Goal: Communication & Community: Answer question/provide support

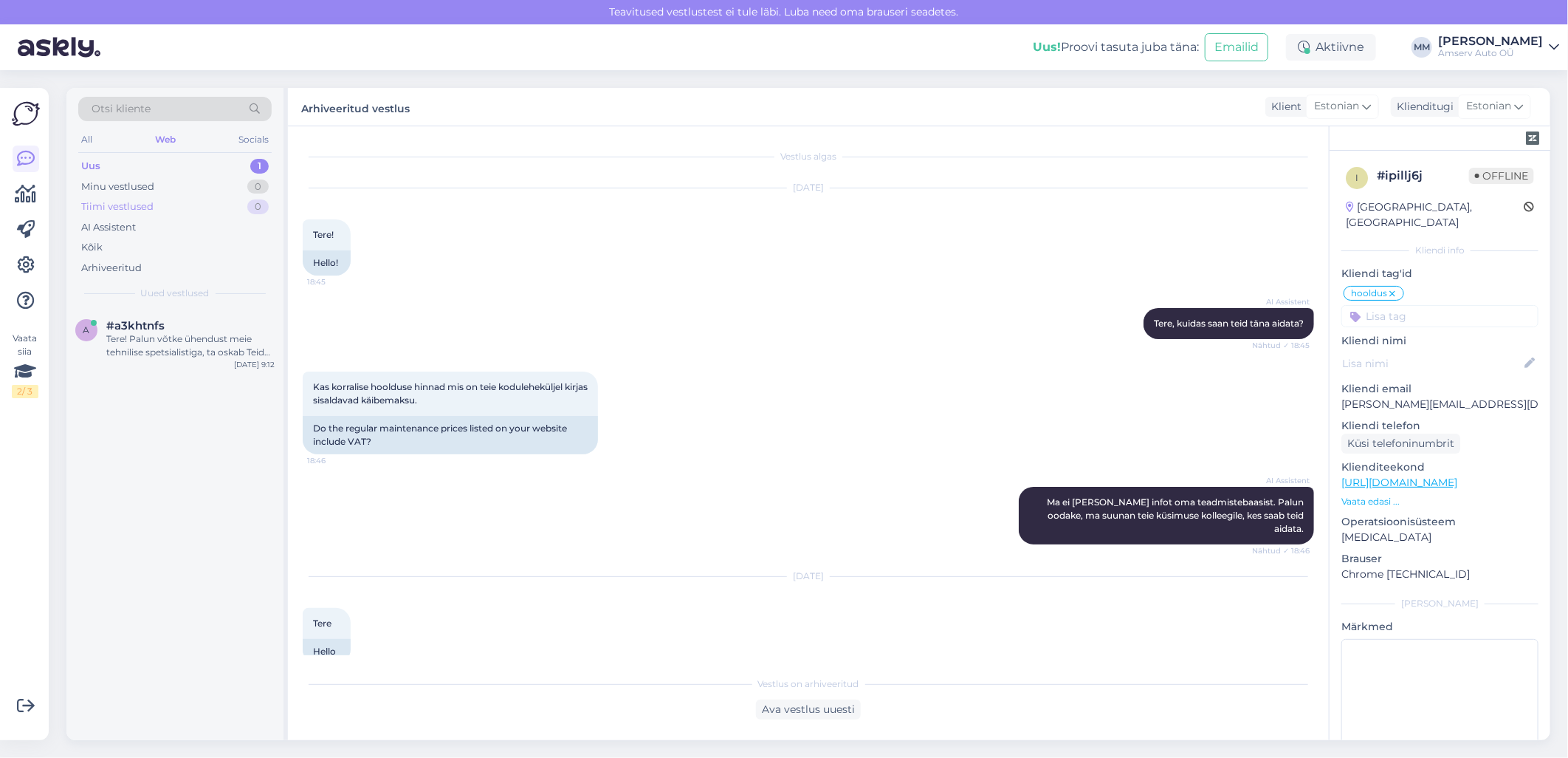
scroll to position [353, 0]
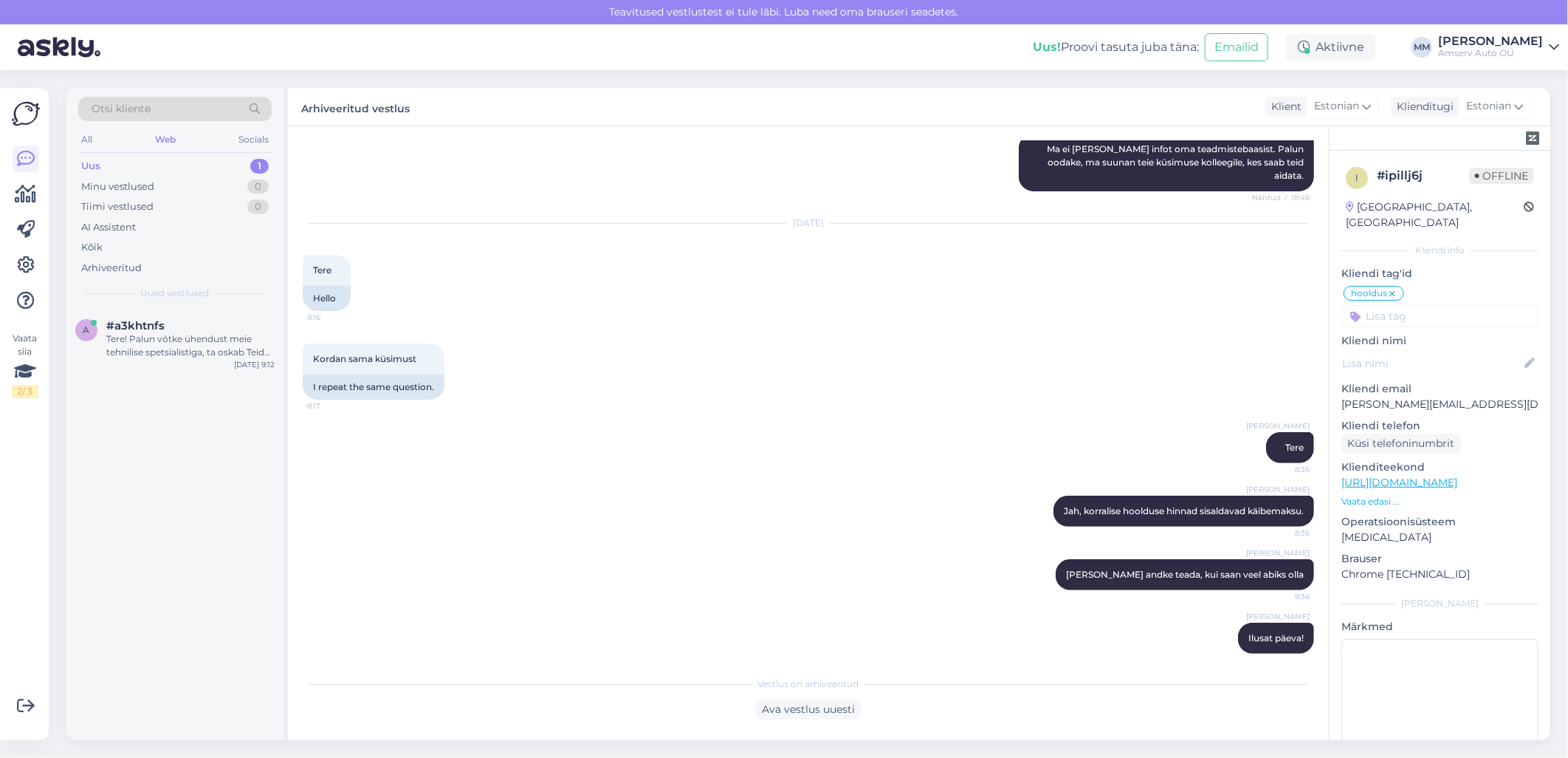
click at [166, 164] on div "Uus 1" at bounding box center [174, 166] width 193 height 21
drag, startPoint x: 197, startPoint y: 331, endPoint x: 215, endPoint y: 334, distance: 18.2
click at [198, 331] on div "#a3khtnfs" at bounding box center [191, 326] width 168 height 13
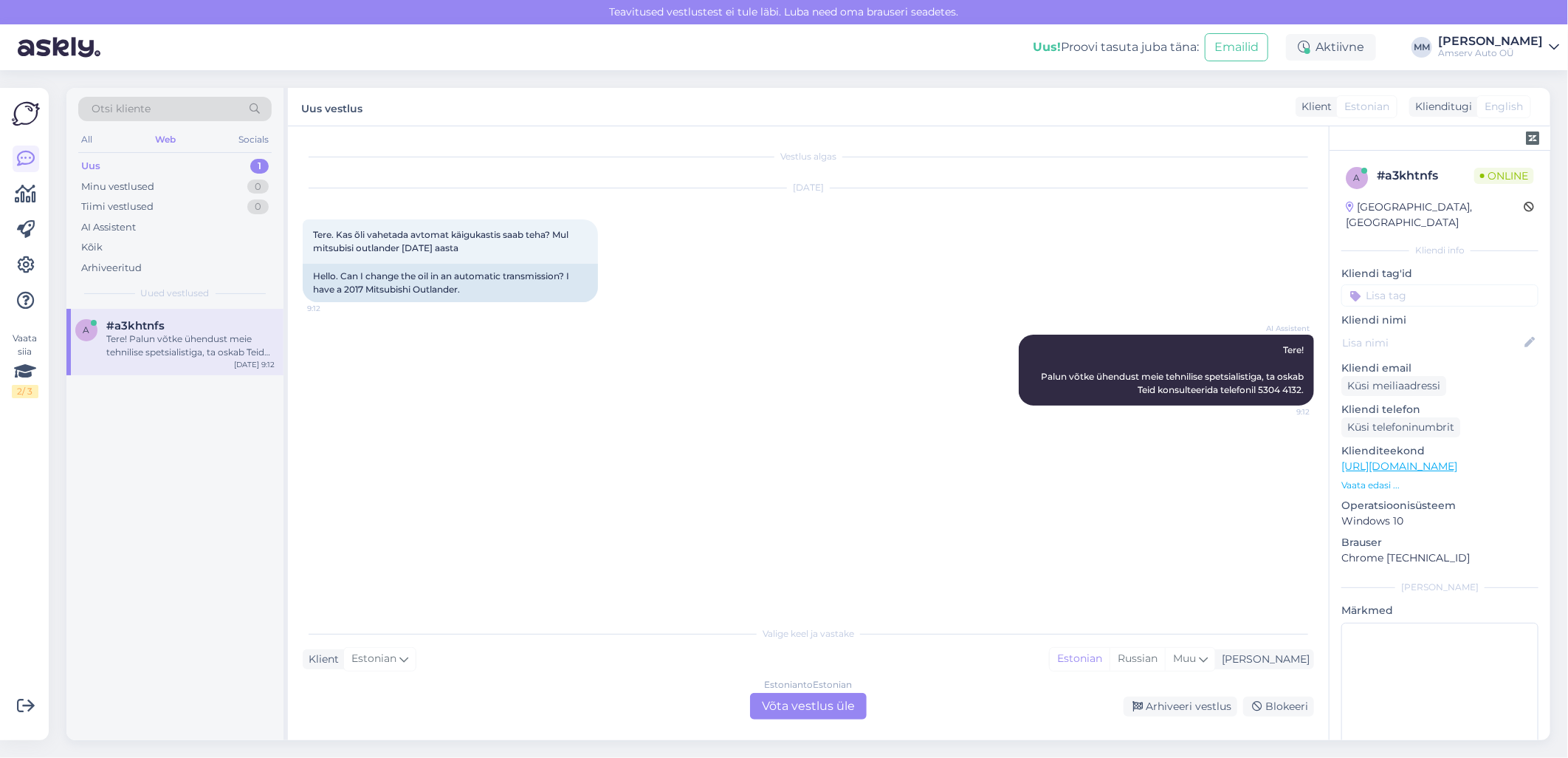
scroll to position [0, 0]
click at [825, 712] on div "Estonian to Estonian Võta vestlus üle" at bounding box center [809, 706] width 117 height 26
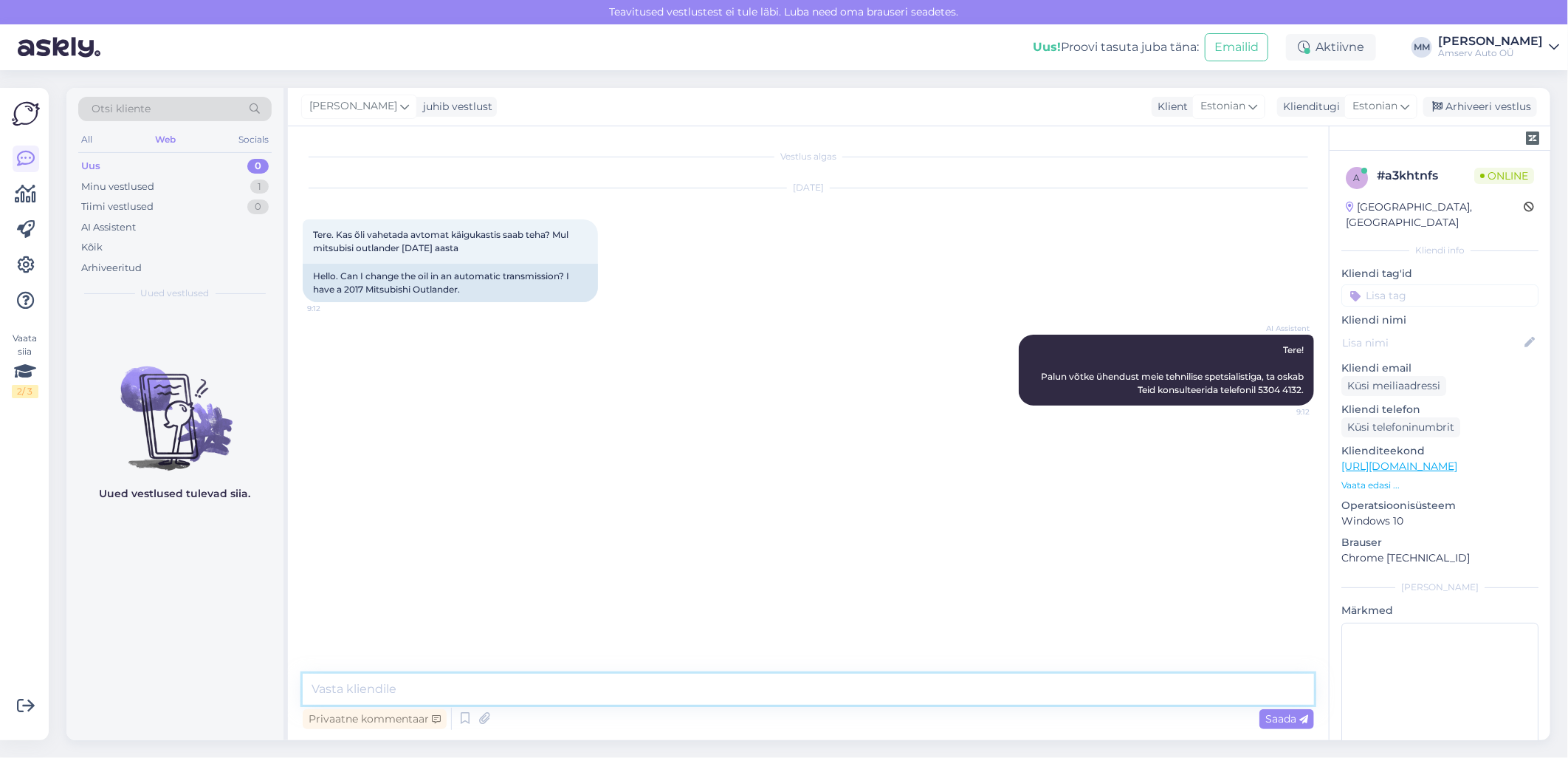
click at [478, 681] on textarea at bounding box center [809, 689] width 1012 height 31
type textarea "Mis esindus sobib"
type textarea "Saadame hinnapakkumise"
click at [576, 488] on div "[PERSON_NAME] hinnapakkumise Nähtud ✓ 9:13" at bounding box center [809, 517] width 1012 height 64
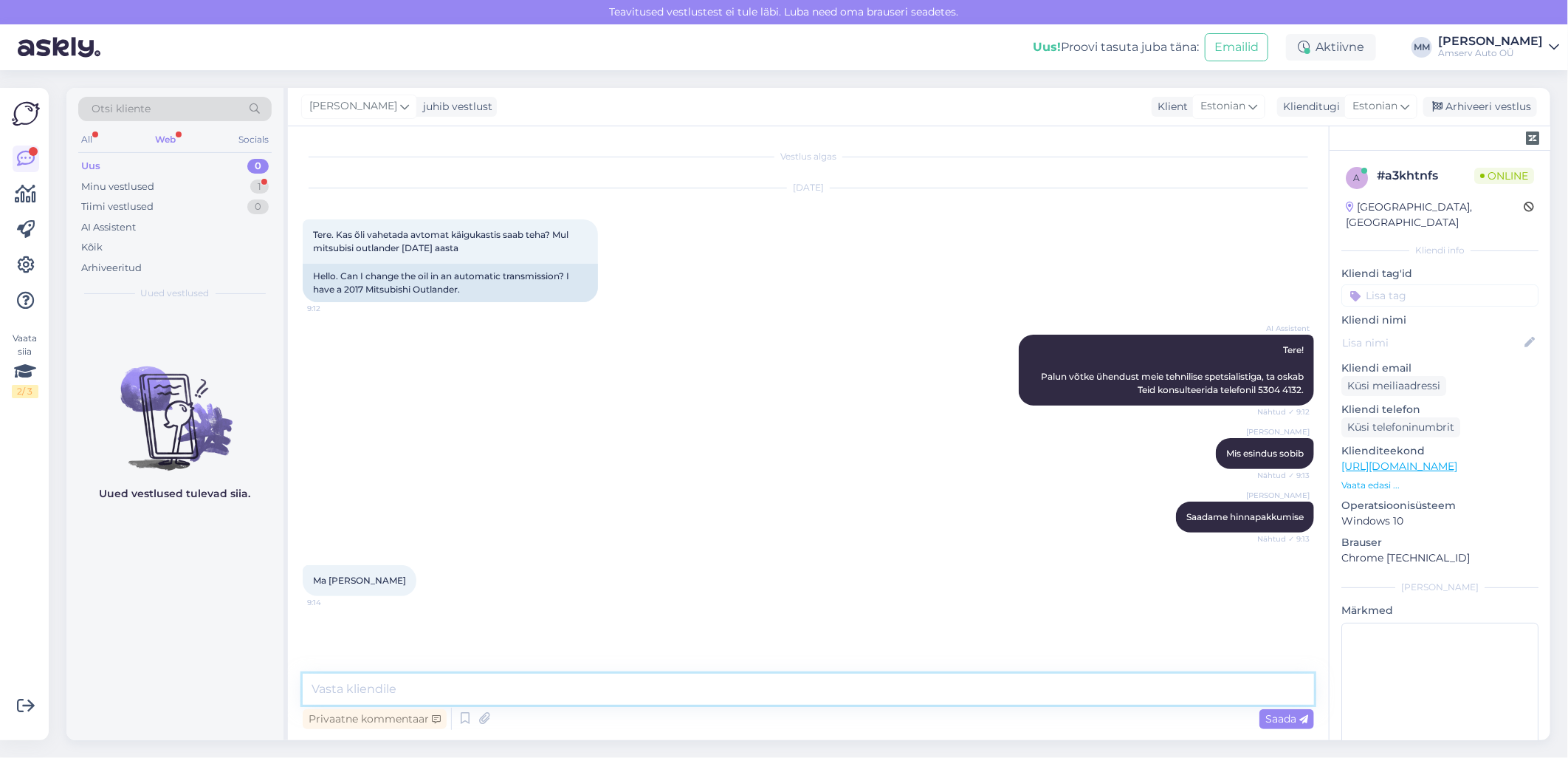
click at [582, 691] on textarea at bounding box center [809, 689] width 1012 height 31
type textarea "Palun auto reg. nr [PERSON_NAME] tel. nr [PERSON_NAME] aadress"
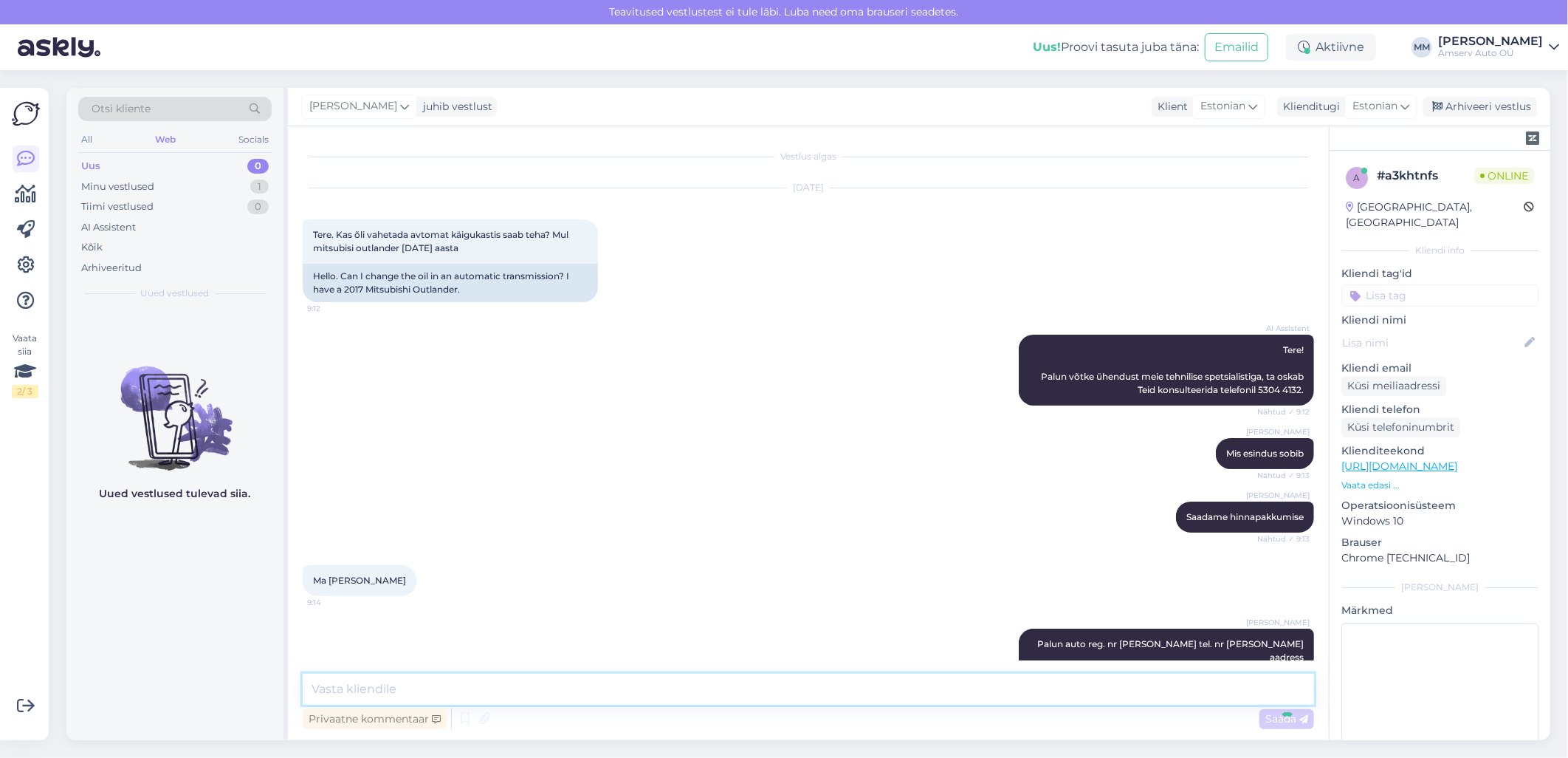
scroll to position [15, 0]
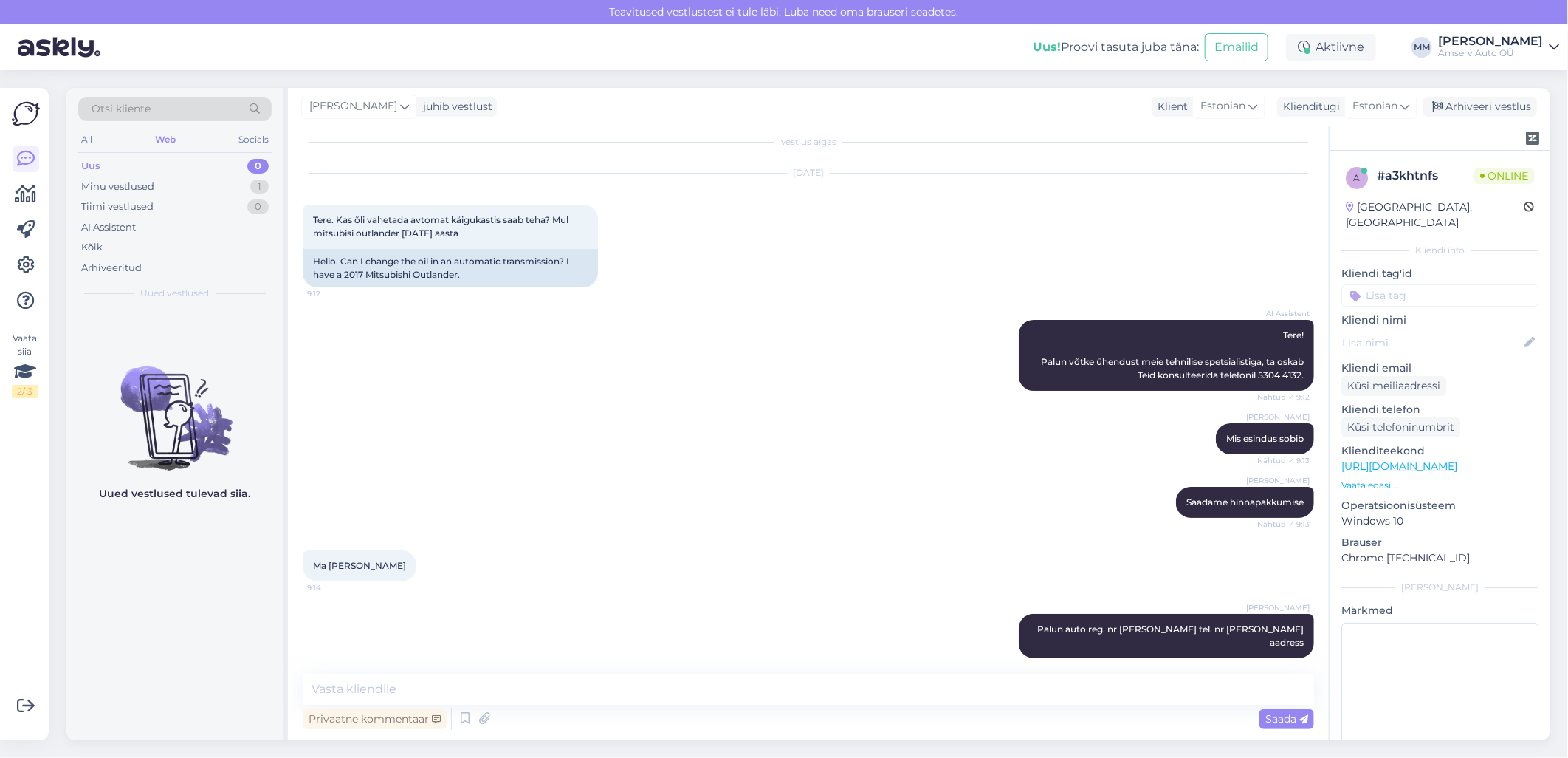
click at [1226, 284] on div "[DATE] Tere. Kas õli vahetada avtomat käigukastis saab teha? Mul mitsubisi outl…" at bounding box center [809, 231] width 1012 height 146
click at [999, 632] on icon at bounding box center [994, 636] width 9 height 9
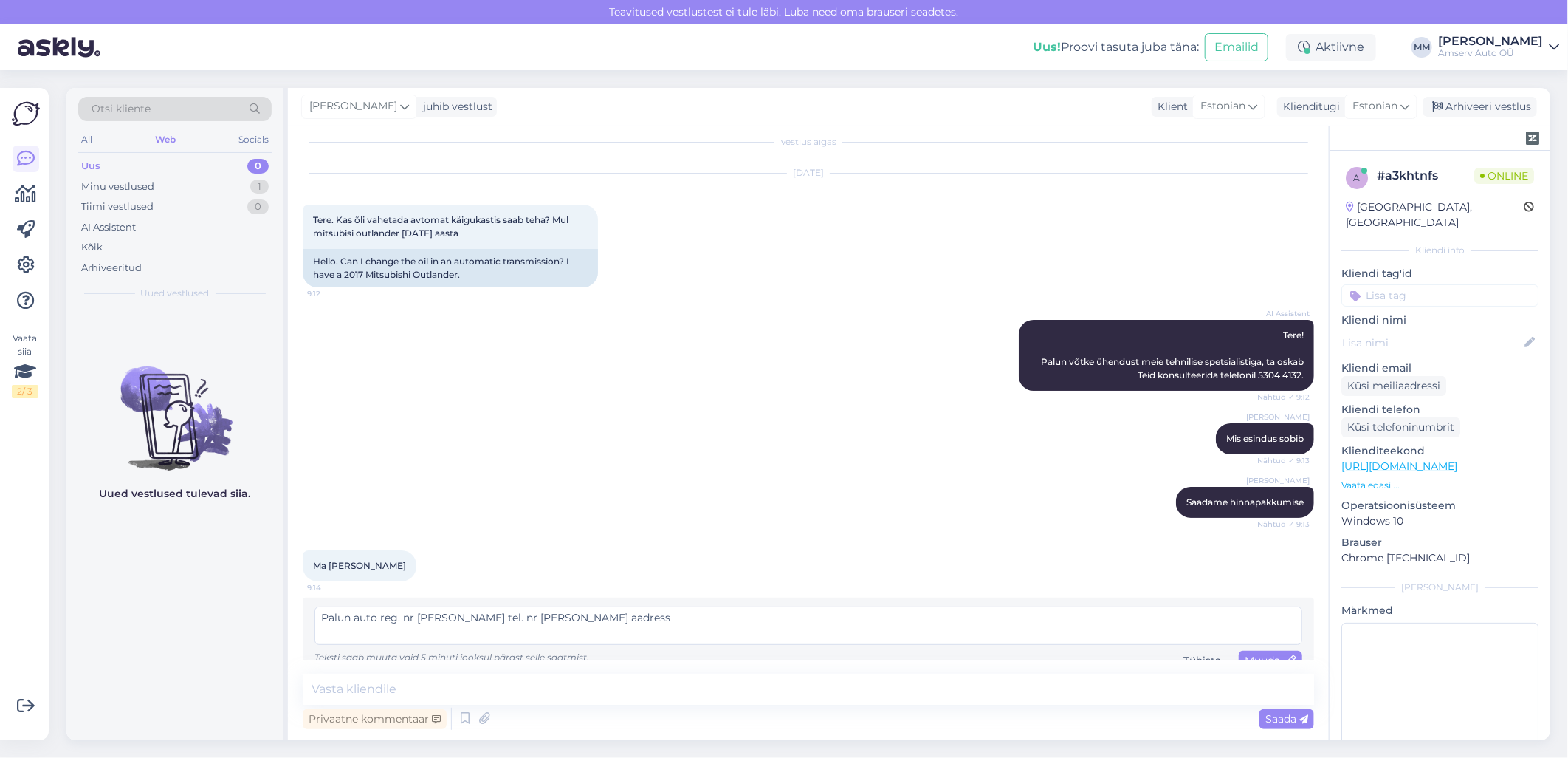
click at [526, 621] on textarea "Palun auto reg. nr [PERSON_NAME] tel. nr [PERSON_NAME] aadress" at bounding box center [809, 625] width 988 height 38
type textarea "Palun auto reg. nr [PERSON_NAME] tel. nr ja meiliaadress"
click at [1245, 655] on span "Muuda" at bounding box center [1270, 660] width 51 height 13
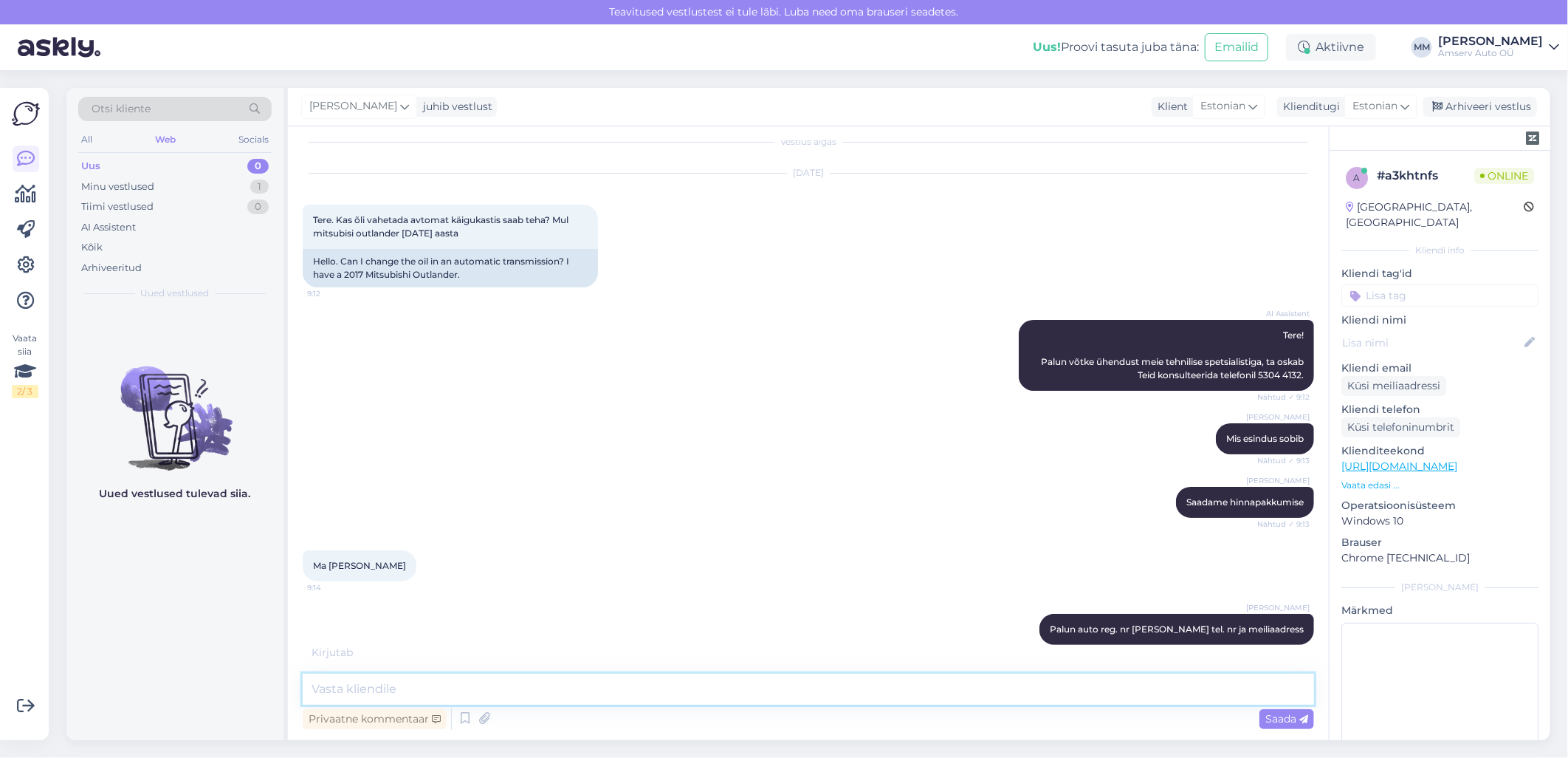
click at [1150, 692] on textarea at bounding box center [809, 689] width 1012 height 31
click at [790, 689] on textarea at bounding box center [809, 689] width 1012 height 31
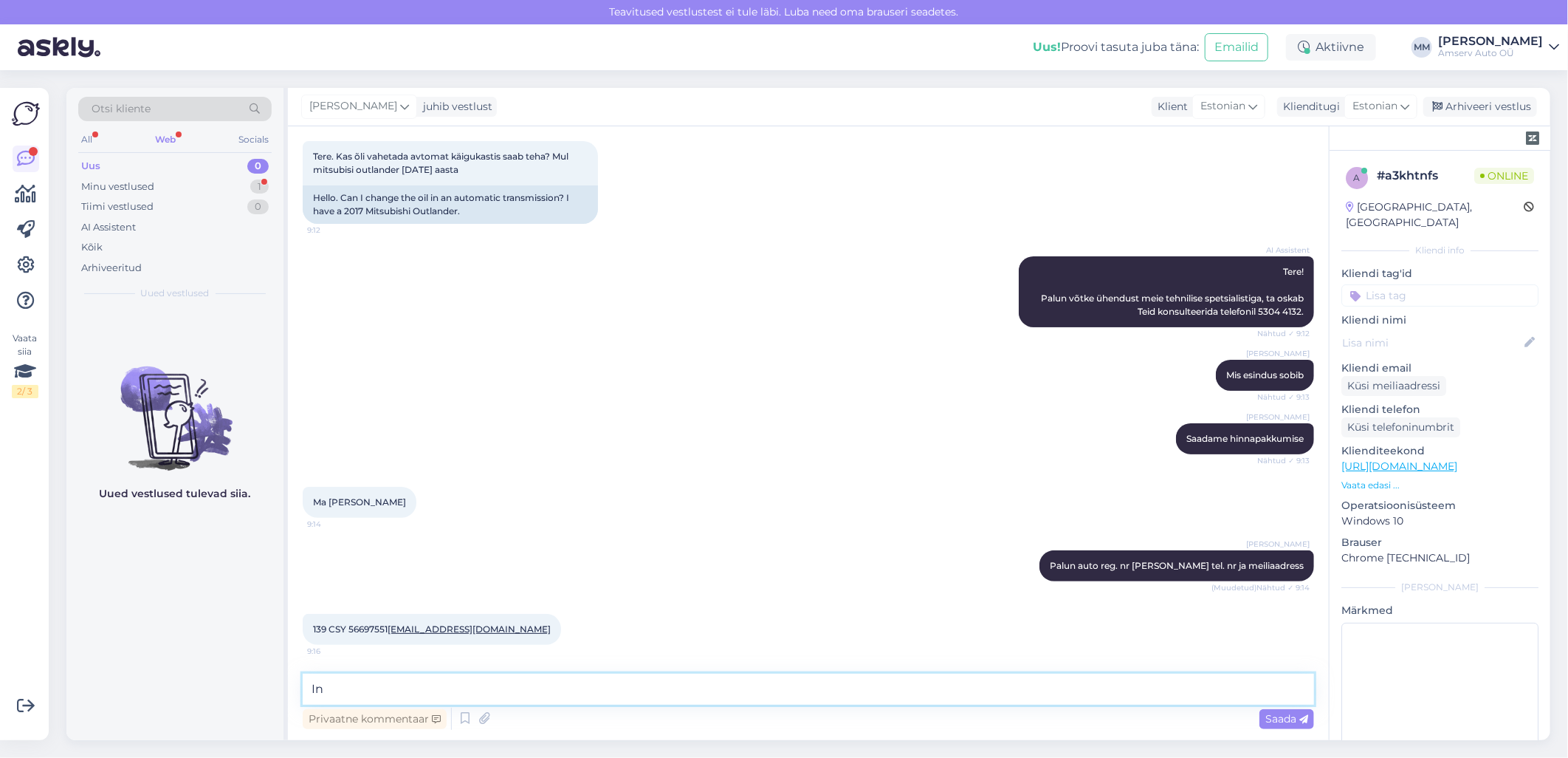
type textarea "I"
type textarea "Tänan!"
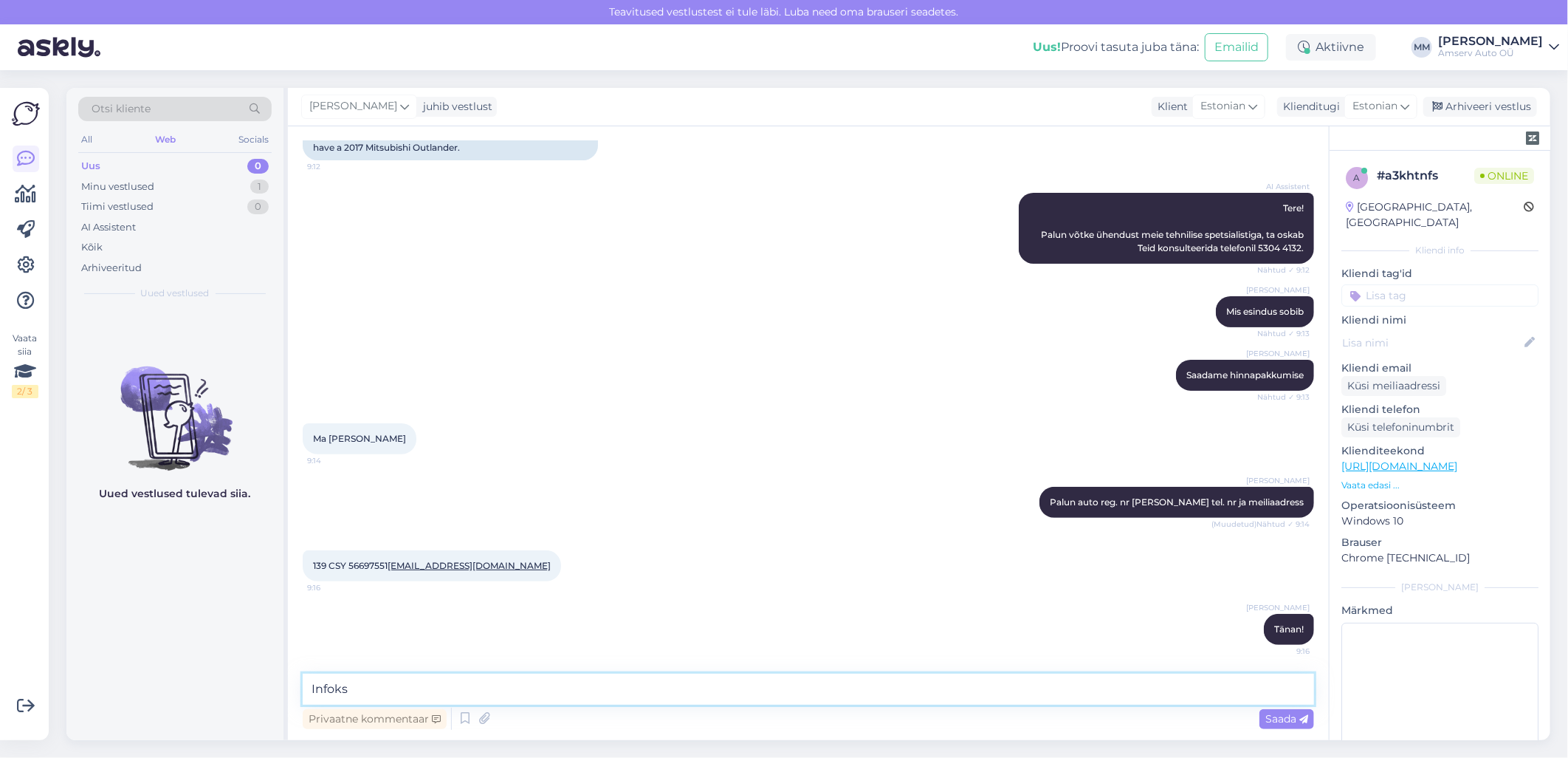
paste textarea "Me ei teosta dünaamilist õlivahetust käigukastis. Teeme käigukastis [PERSON_NAM…"
drag, startPoint x: 351, startPoint y: 689, endPoint x: 312, endPoint y: 693, distance: 39.2
click at [312, 693] on textarea "Infoks Me ei teosta dünaamilist õlivahetust käigukastis. Teeme käigukastis [PER…" at bounding box center [809, 689] width 1012 height 31
click at [349, 691] on textarea "Infoks Me ei teosta dünaamilist õlivahetust käigukastis. Teeme käigukastis [PER…" at bounding box center [809, 689] width 1012 height 31
type textarea "Infoks : me ei teosta dünaamilist õlivahetust käigukastis. Teeme käigukastis [P…"
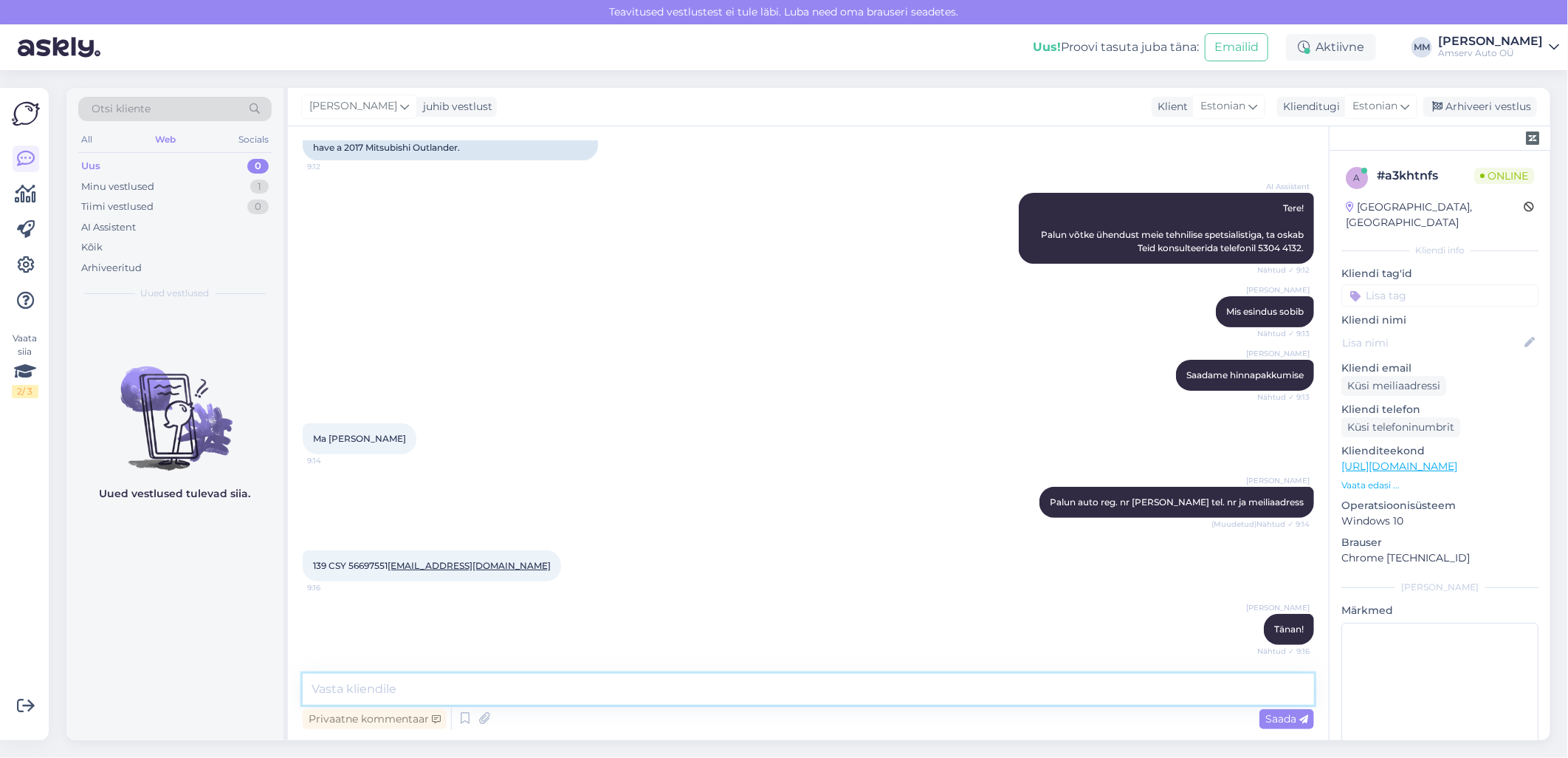
scroll to position [219, 0]
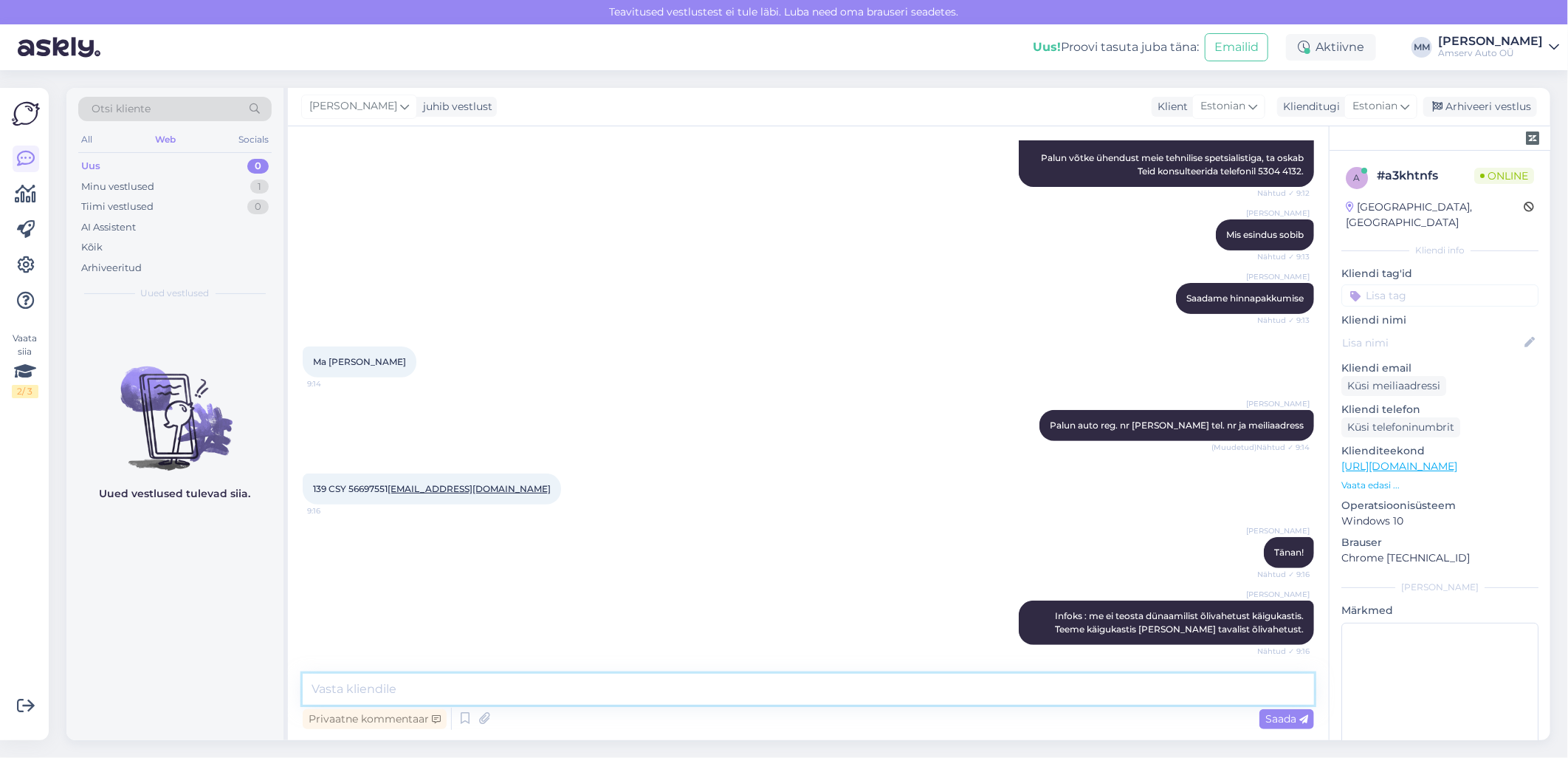
click at [601, 690] on textarea at bounding box center [809, 689] width 1012 height 31
type textarea "Edastan päringu meie Pärnu esindusse"
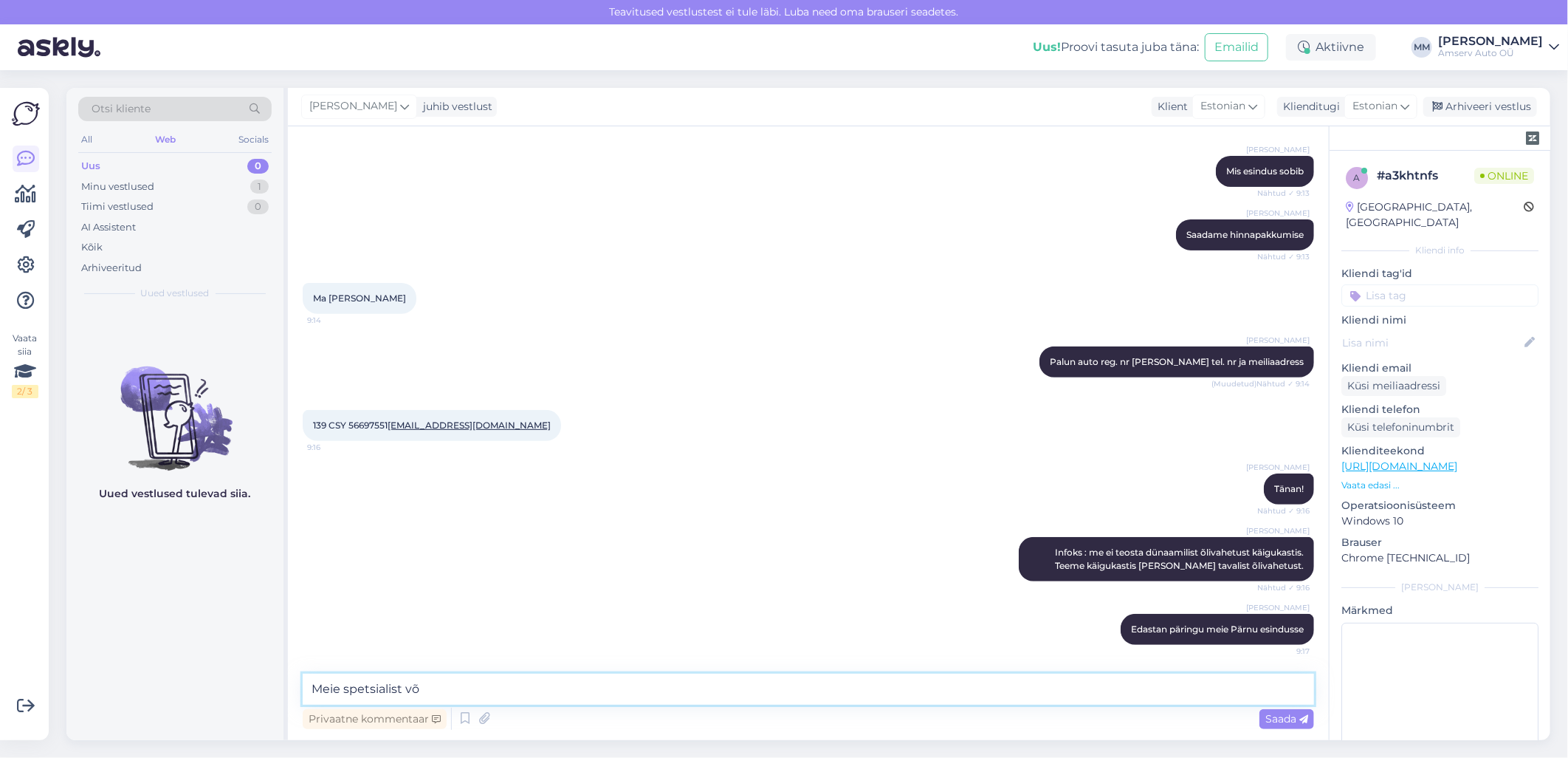
scroll to position [298, 0]
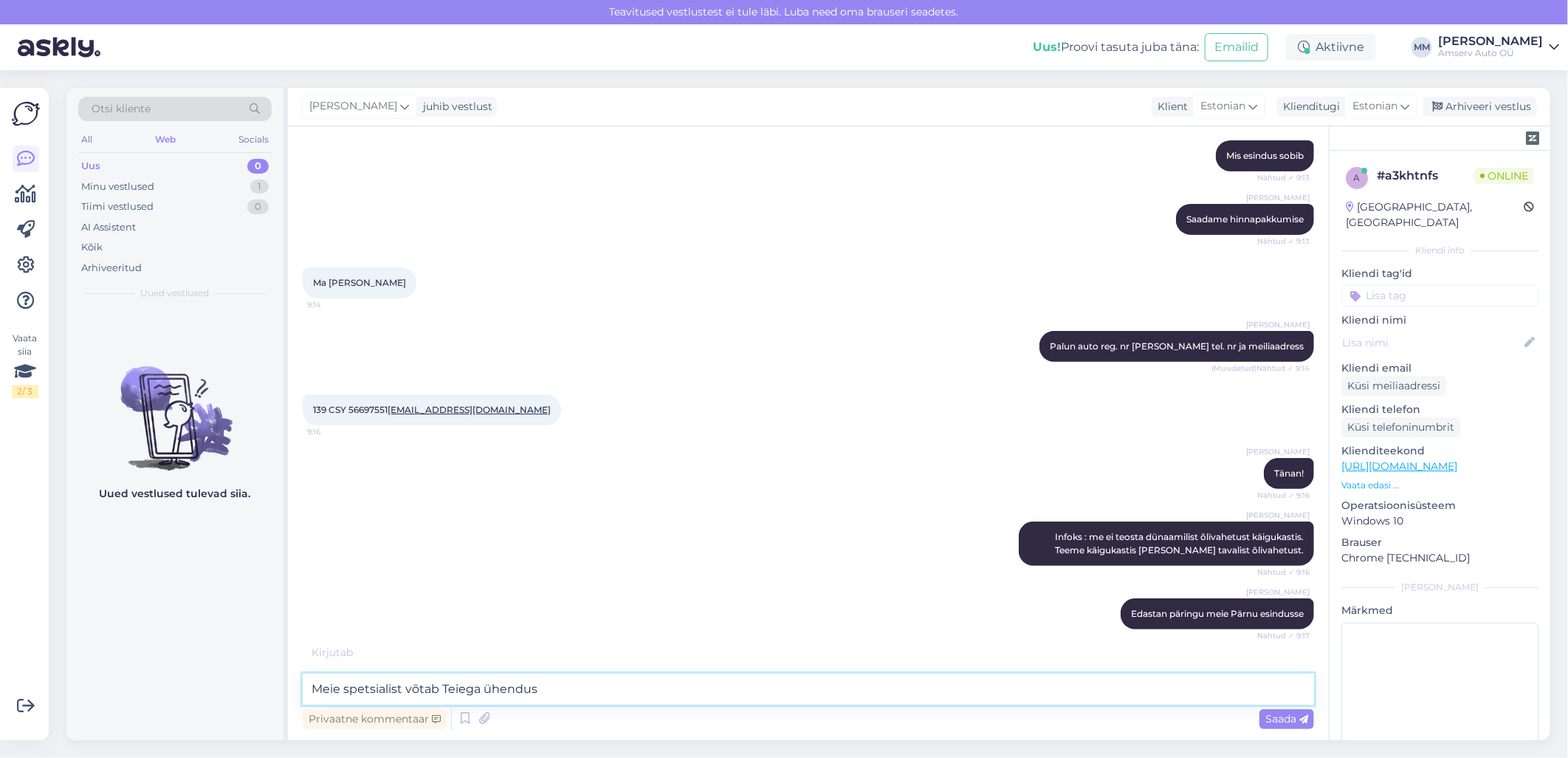
type textarea "Meie spetsialist võtab Teiega ühendust"
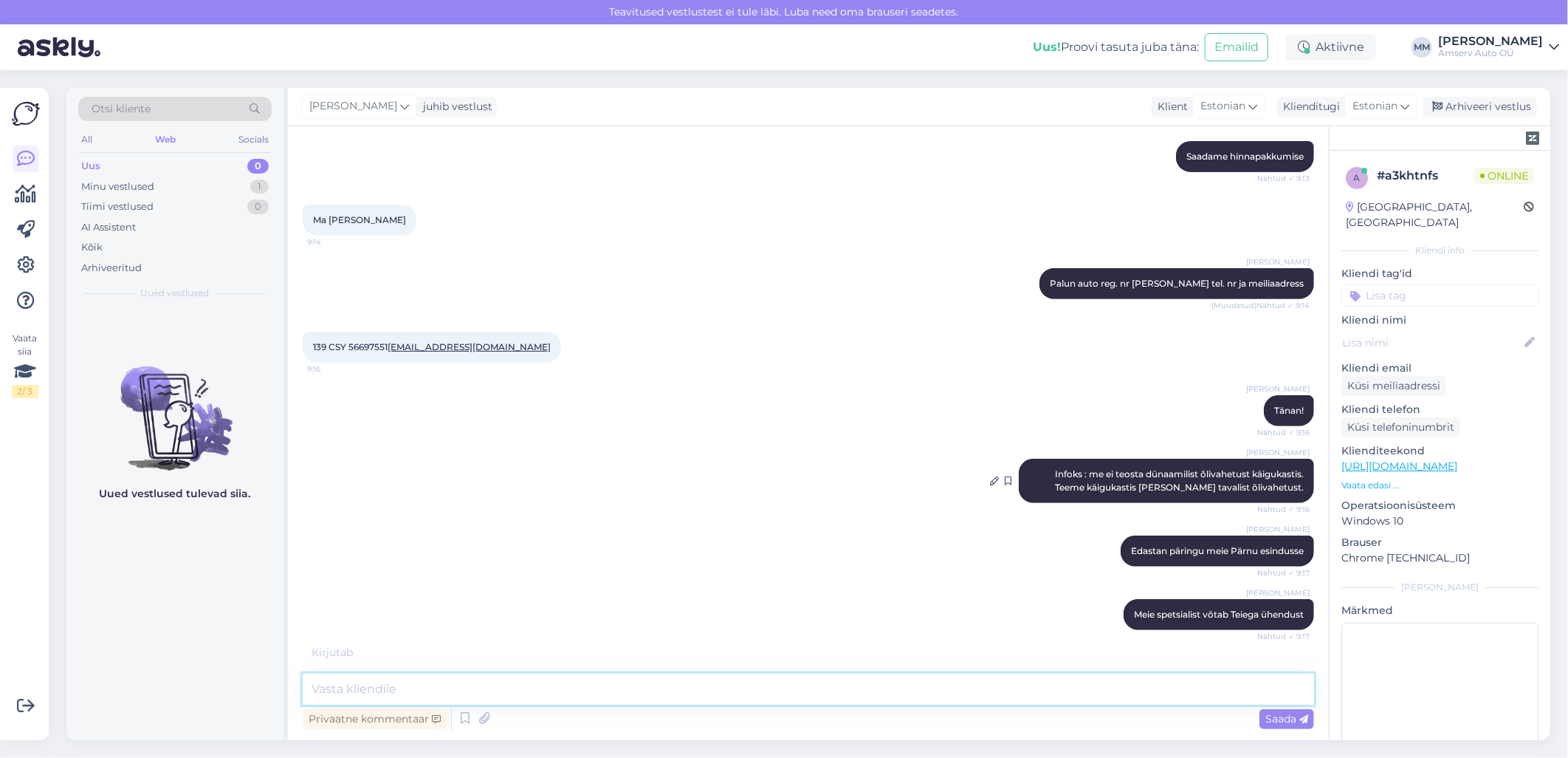
scroll to position [345, 0]
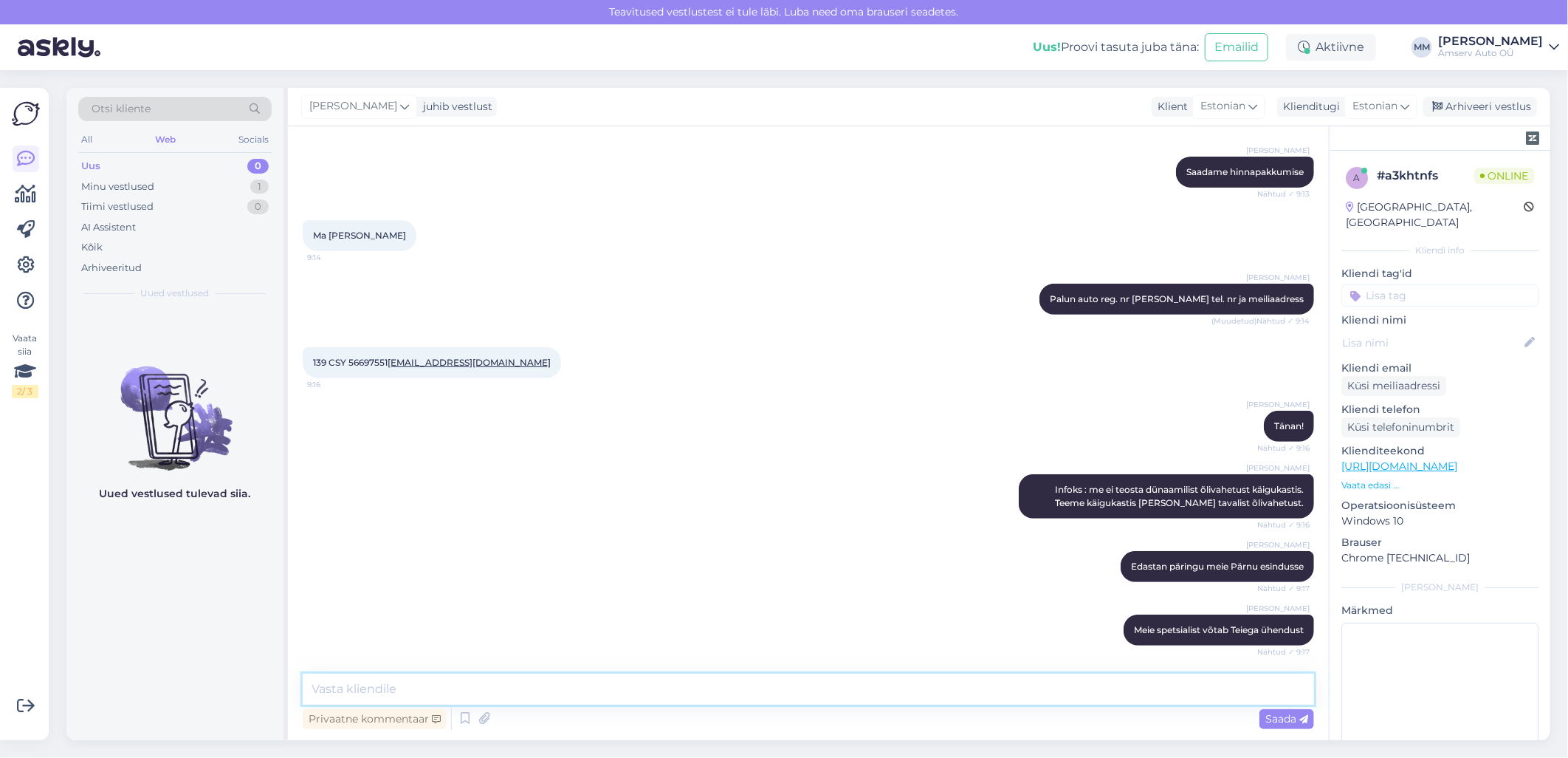
click at [710, 688] on textarea at bounding box center [809, 689] width 1012 height 31
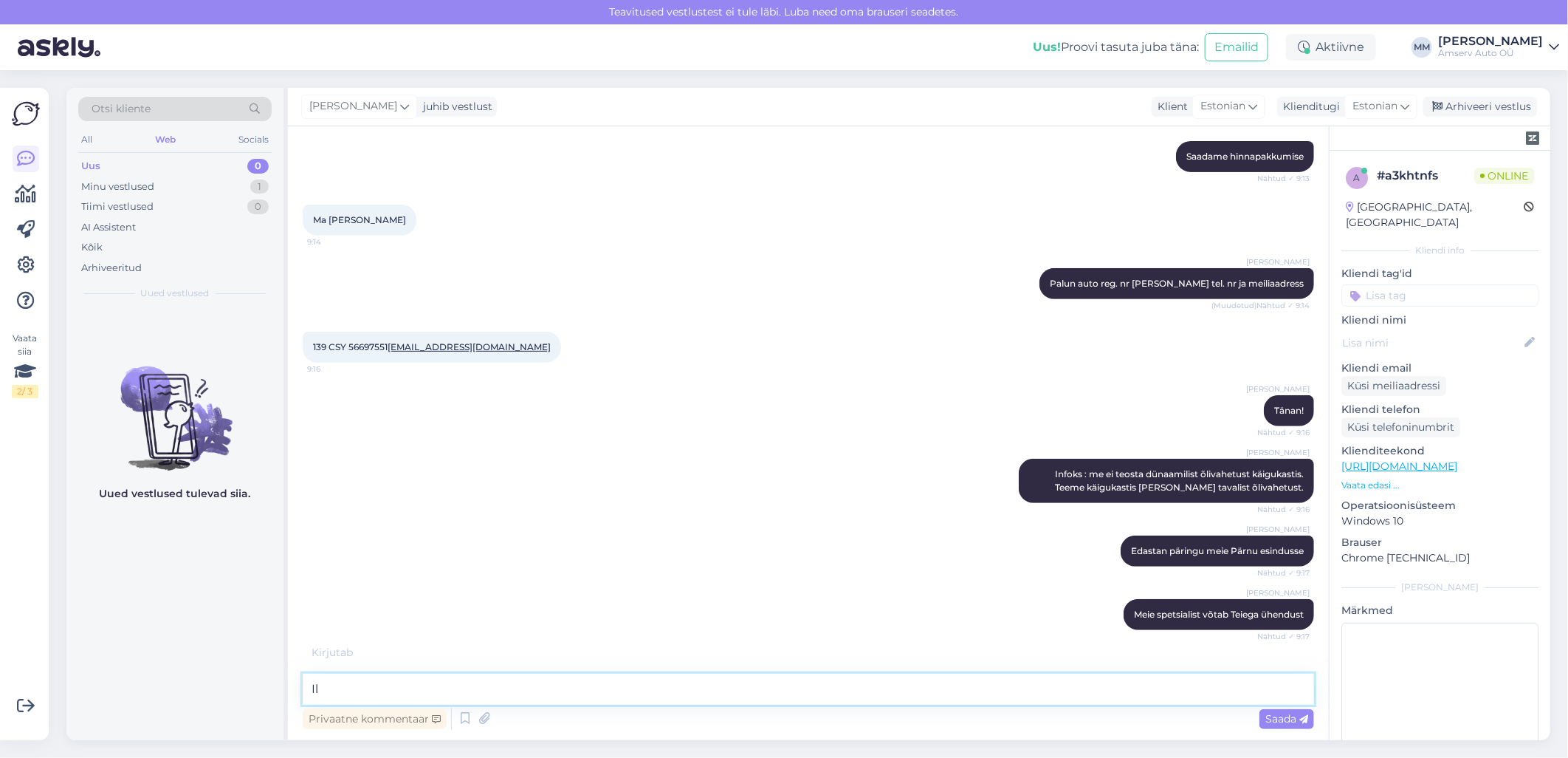
type textarea "I"
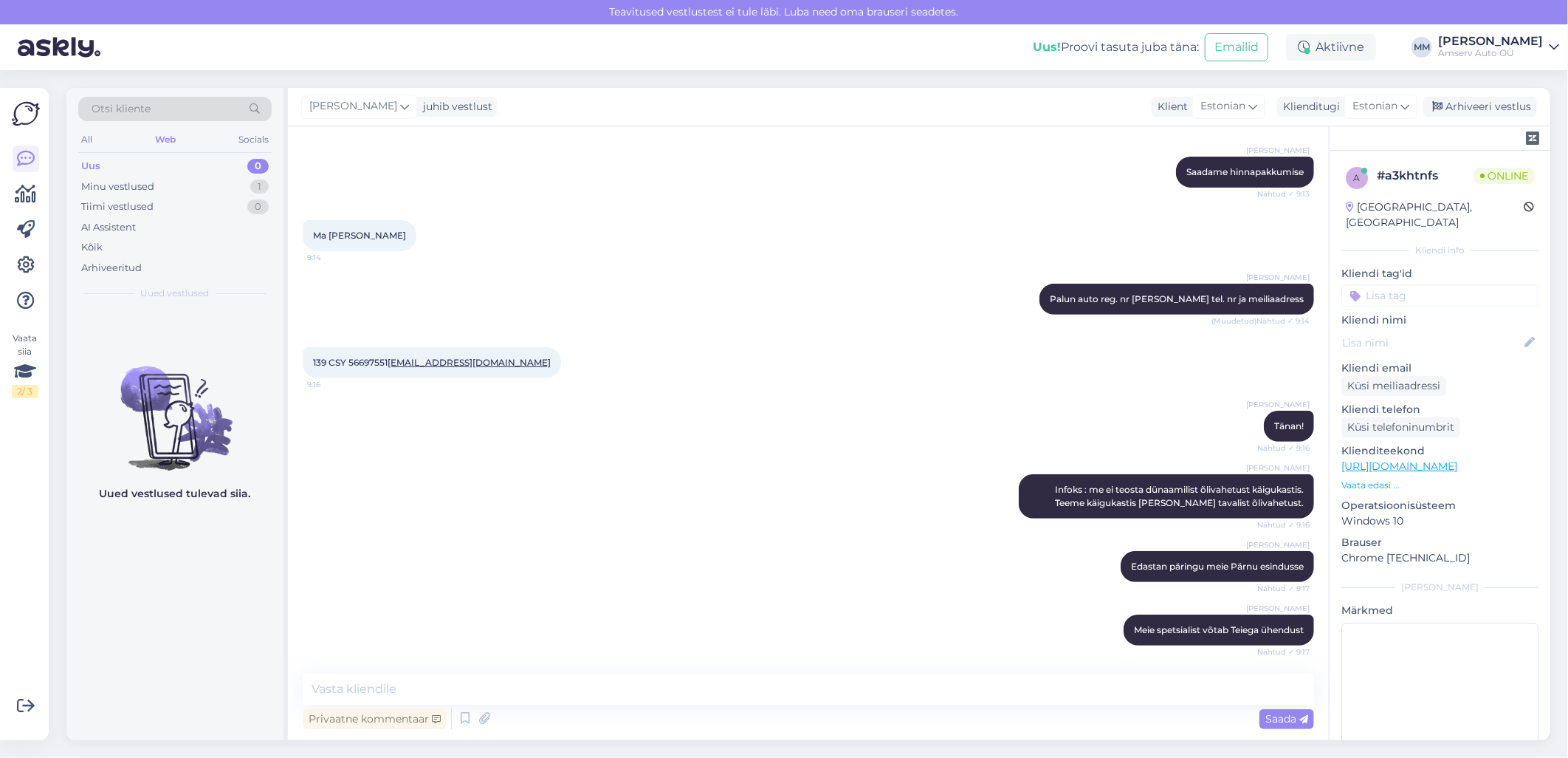
click at [1157, 412] on div "[PERSON_NAME] Tänan! Nähtud ✓ 9:16" at bounding box center [809, 426] width 1012 height 64
click at [747, 690] on textarea at bounding box center [809, 689] width 1012 height 31
type textarea "Ilusat päeva!"
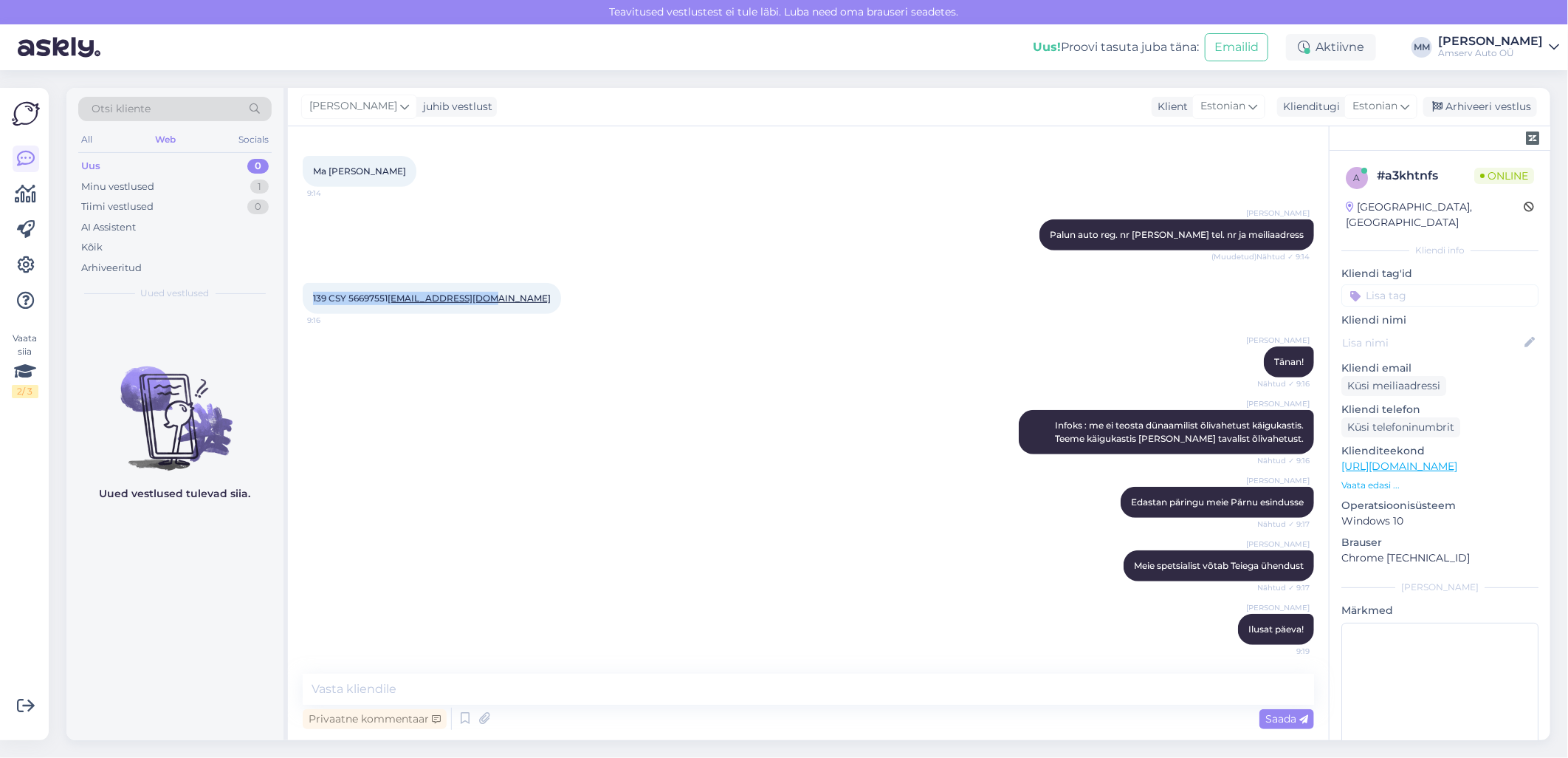
drag, startPoint x: 506, startPoint y: 295, endPoint x: 305, endPoint y: 297, distance: 201.0
click at [305, 297] on div "139 CSY 56697551 [EMAIL_ADDRESS][DOMAIN_NAME] 9:16" at bounding box center [432, 298] width 259 height 31
drag, startPoint x: 305, startPoint y: 297, endPoint x: 315, endPoint y: 297, distance: 10.0
copy span "139 CSY 56697551 [EMAIL_ADDRESS][DOMAIN_NAME]"
click at [532, 689] on textarea at bounding box center [809, 689] width 1012 height 31
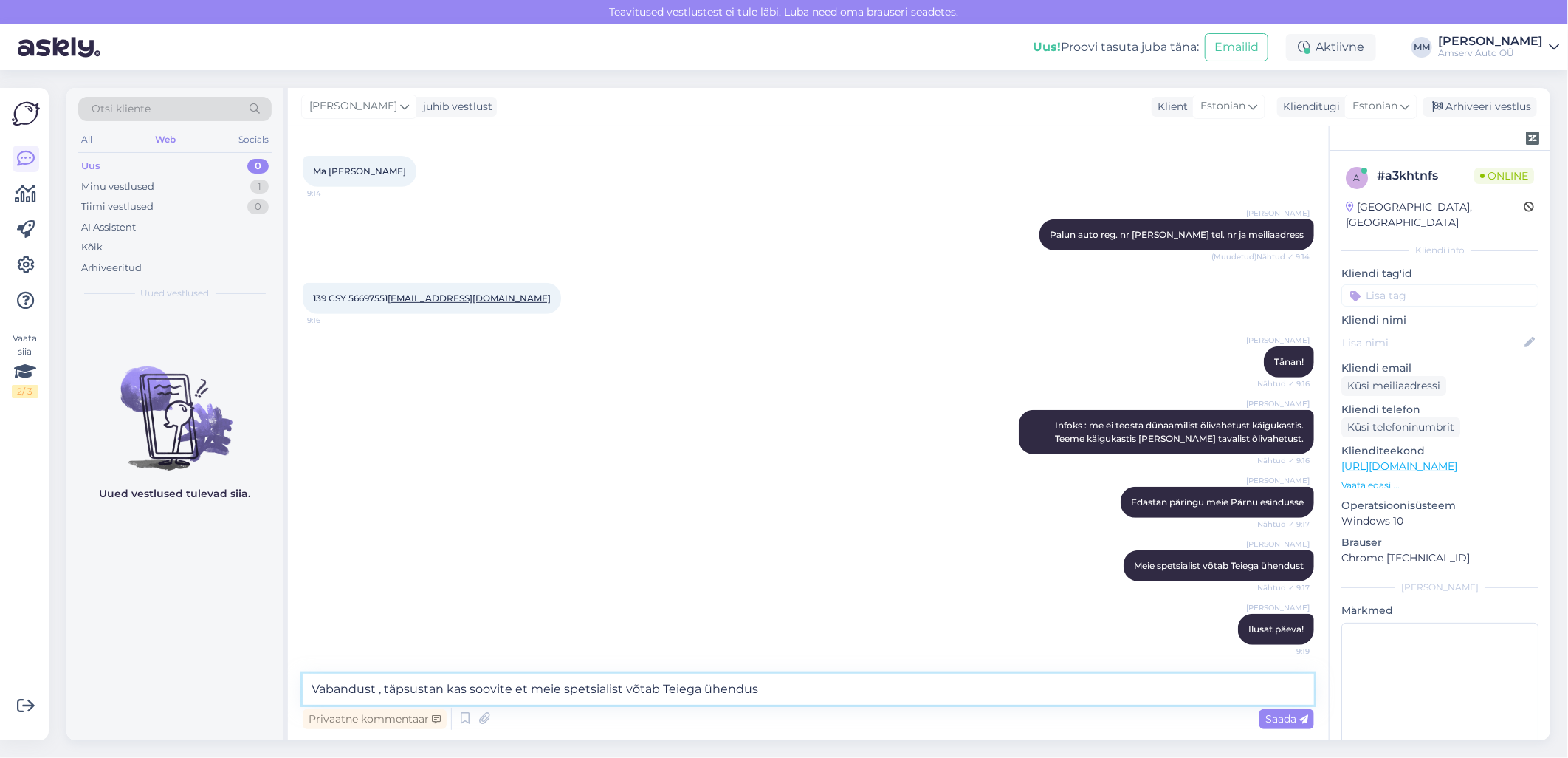
type textarea "Vabandust , täpsustan kas soovite et meie spetsialist võtab Teiega ühendust"
drag, startPoint x: 764, startPoint y: 690, endPoint x: 340, endPoint y: 705, distance: 424.3
click at [340, 707] on div "Vabandust , täpsustan kas soovite et meie spetsialist võtab Teiega ühendust Pri…" at bounding box center [809, 703] width 1012 height 59
click at [791, 689] on textarea "Vabandust , täpsustan kas soovite et meie spetsialist võtab Teiega ühendust" at bounding box center [809, 689] width 1012 height 31
drag, startPoint x: 785, startPoint y: 689, endPoint x: 301, endPoint y: 685, distance: 484.0
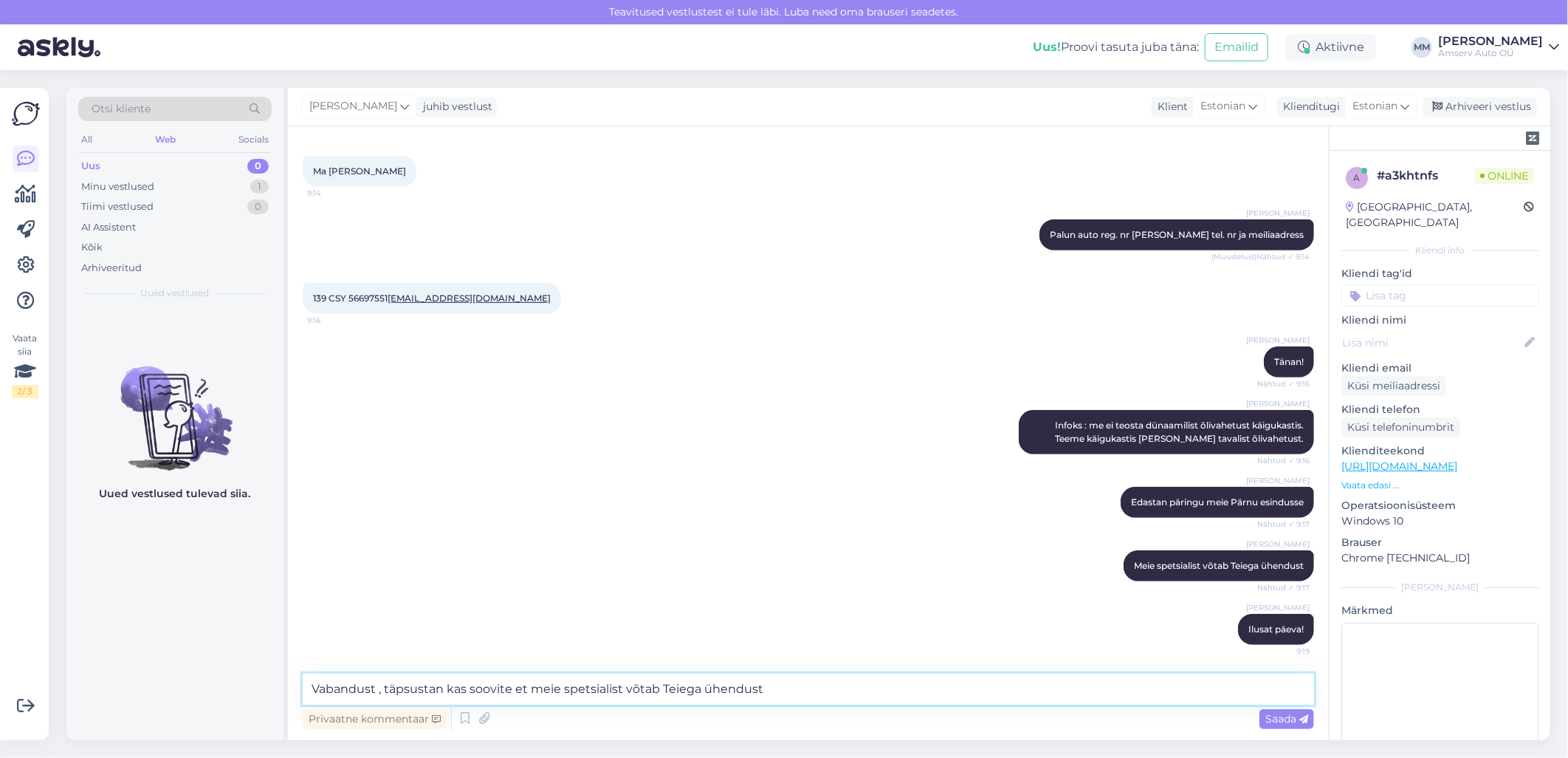
click at [301, 685] on div "Vestlus algas [DATE] Tere. Kas õli vahetada avtomat käigukastis saab teha? Mul …" at bounding box center [809, 433] width 1041 height 614
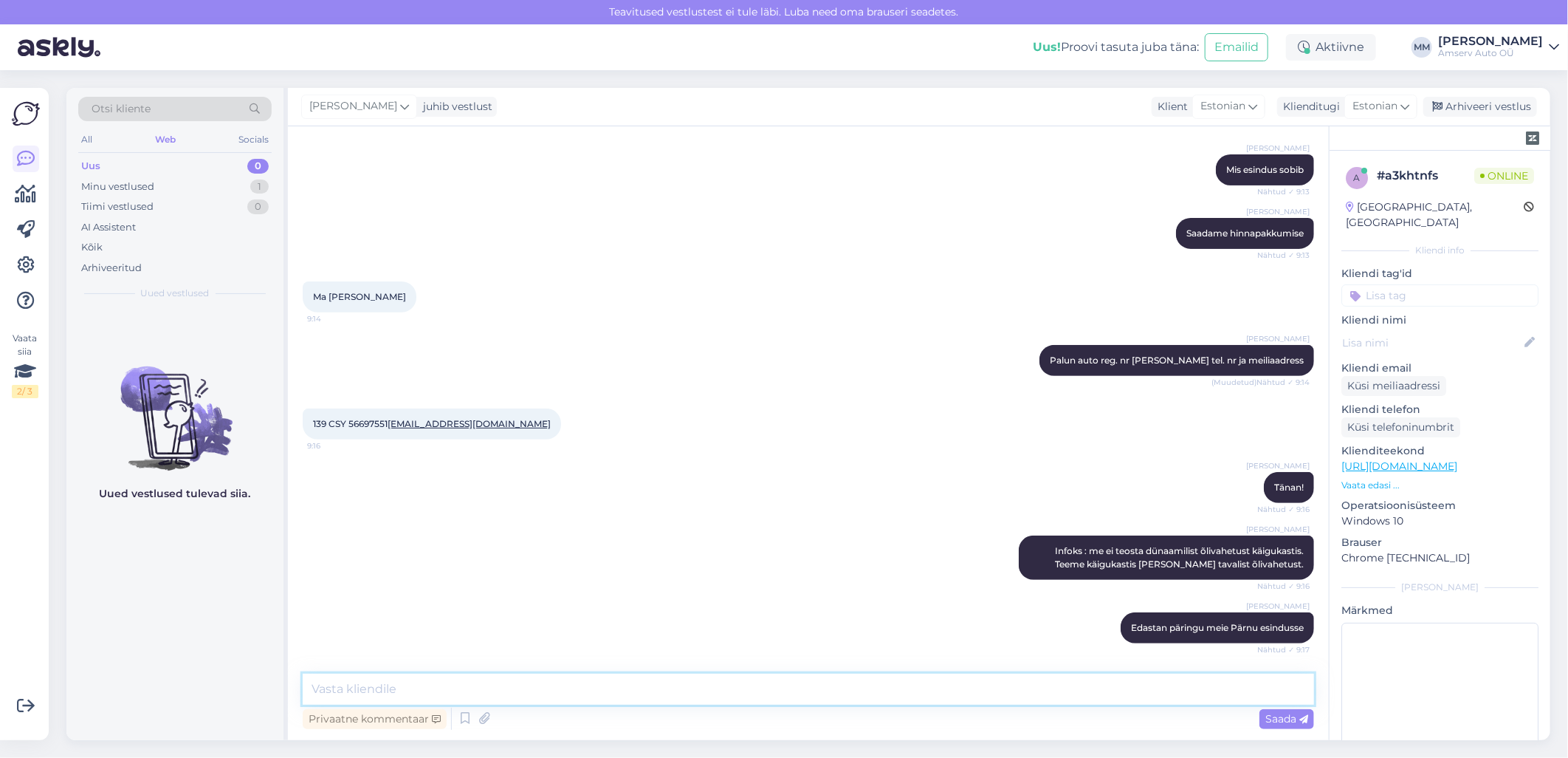
scroll to position [328, 0]
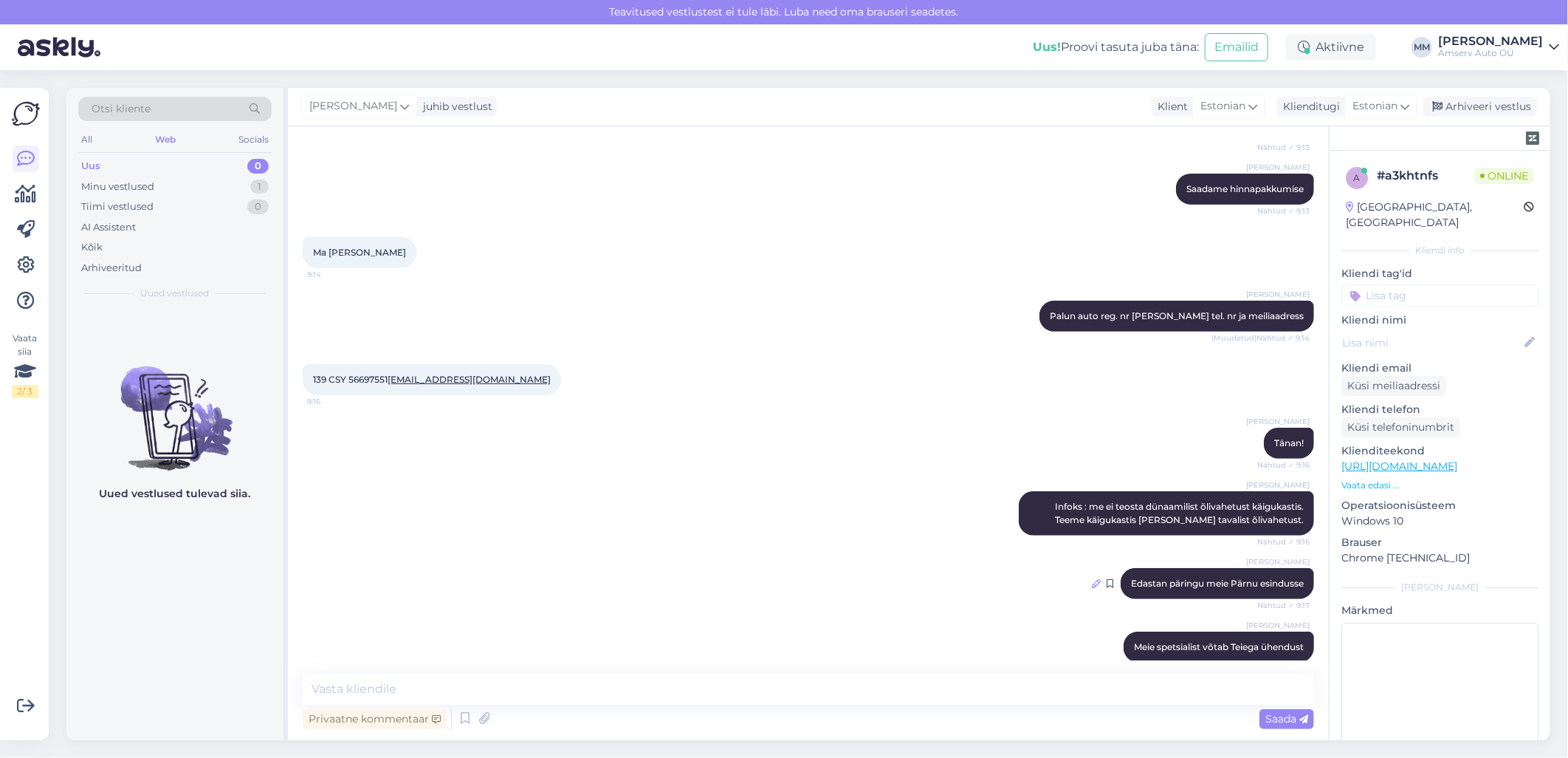
click at [1092, 582] on icon at bounding box center [1096, 583] width 9 height 9
click at [1095, 643] on icon at bounding box center [1099, 647] width 9 height 9
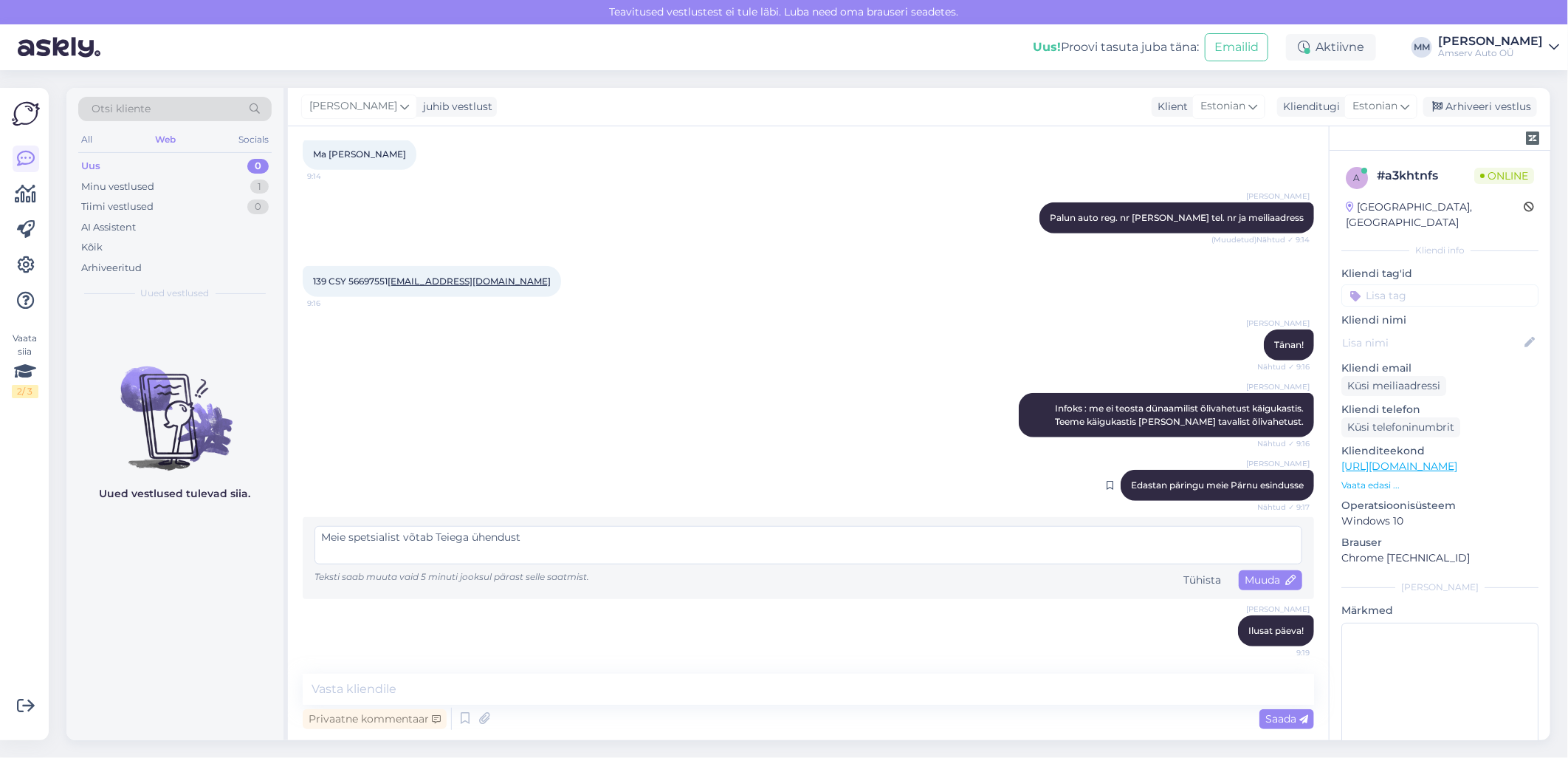
scroll to position [427, 0]
drag, startPoint x: 539, startPoint y: 537, endPoint x: 308, endPoint y: 538, distance: 231.0
click at [308, 538] on div "Meie spetsialist võtab Teiega ühendust Teksti saab muuta [PERSON_NAME] 5 minuti…" at bounding box center [809, 557] width 1012 height 82
type textarea "Kas sobbi"
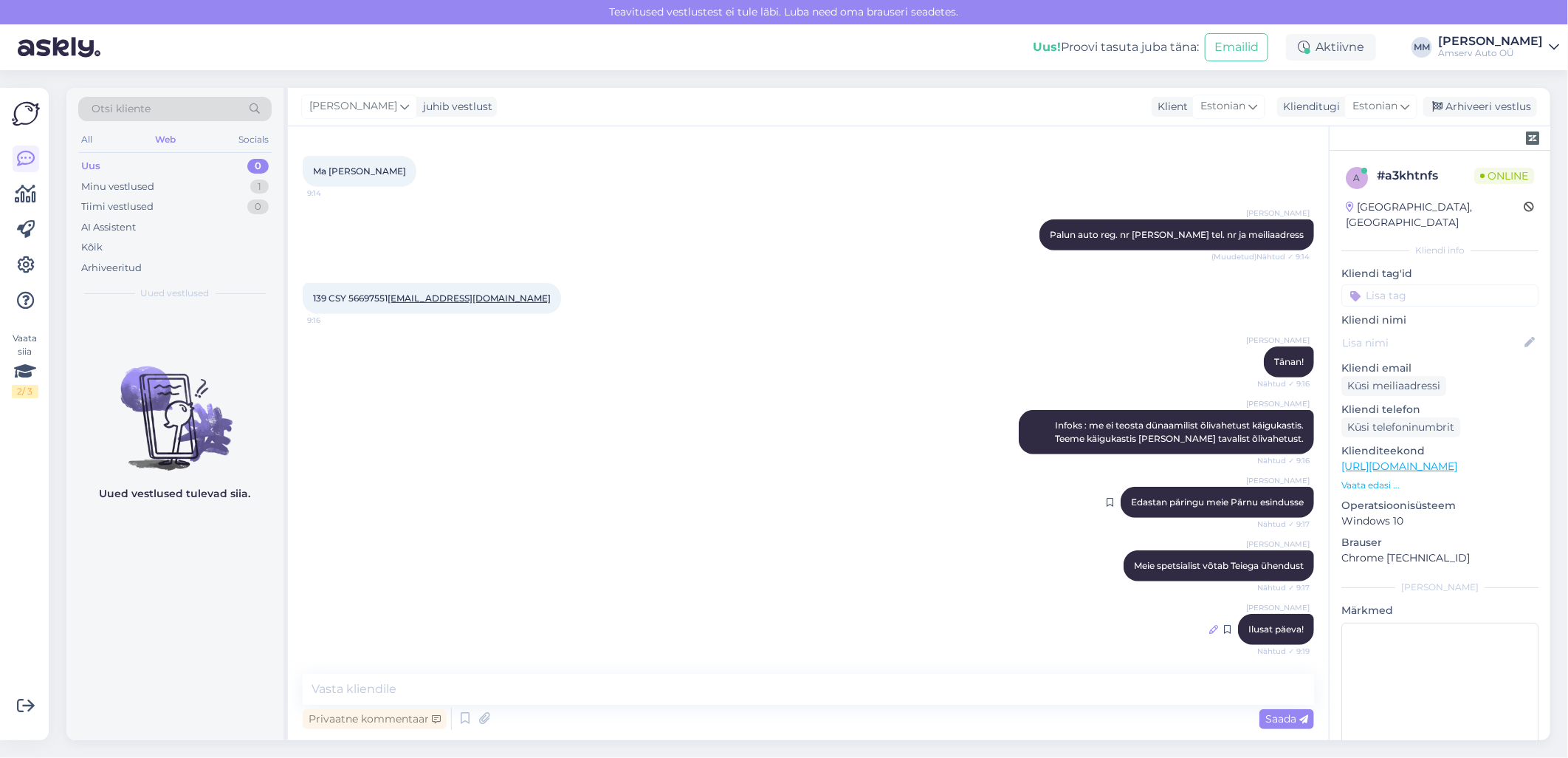
click at [1210, 629] on icon at bounding box center [1214, 629] width 9 height 9
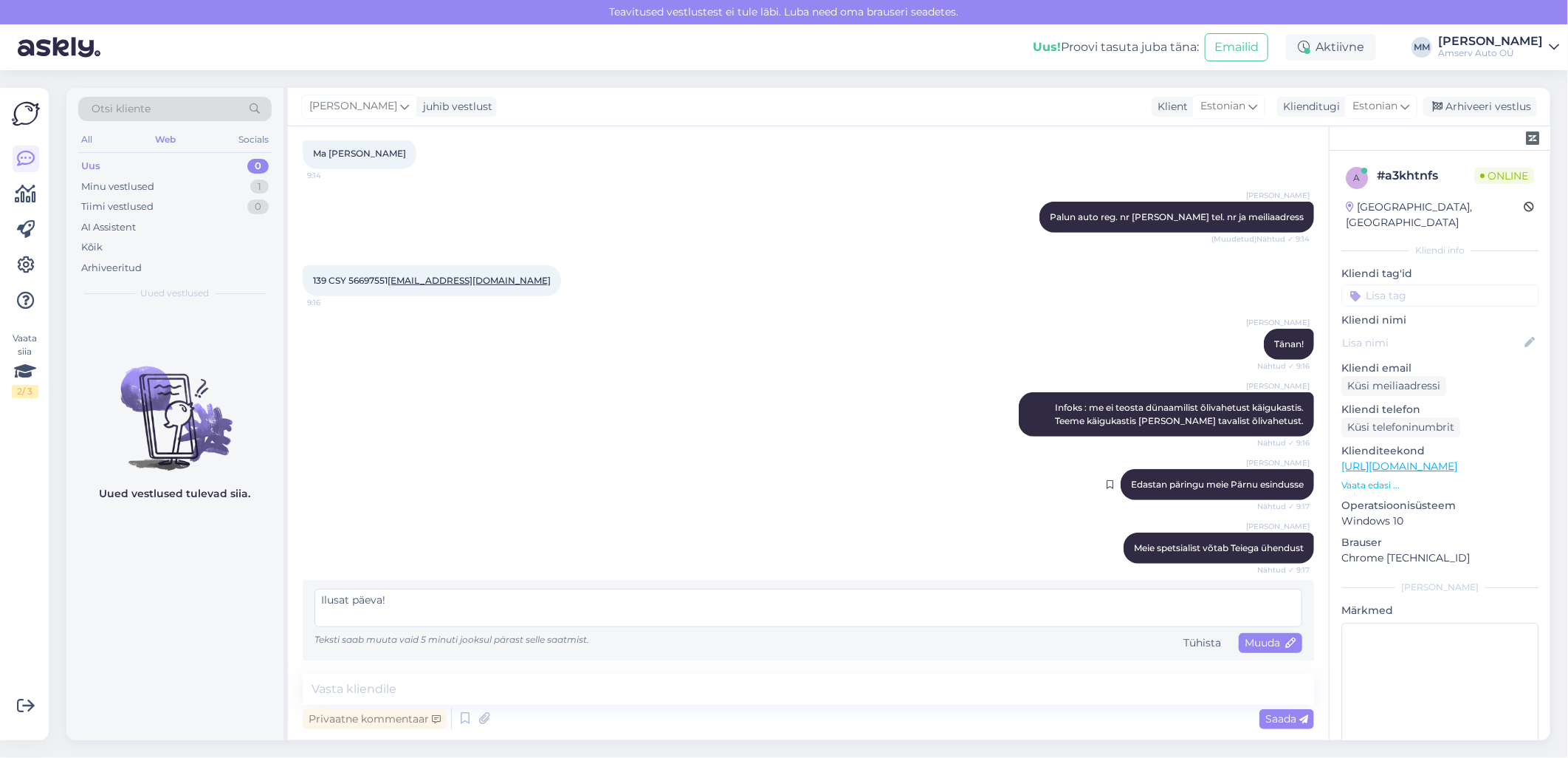
click at [450, 610] on textarea "Ilusat päeva!" at bounding box center [809, 608] width 988 height 38
drag, startPoint x: 406, startPoint y: 594, endPoint x: 262, endPoint y: 599, distance: 144.1
click at [262, 599] on div "Otsi kliente All Web Socials Uus 0 Minu vestlused 1 Tiimi vestlused 0 AI Assist…" at bounding box center [808, 414] width 1484 height 652
type textarea "Kas sobib?"
click at [1248, 645] on span "Muuda" at bounding box center [1270, 642] width 51 height 13
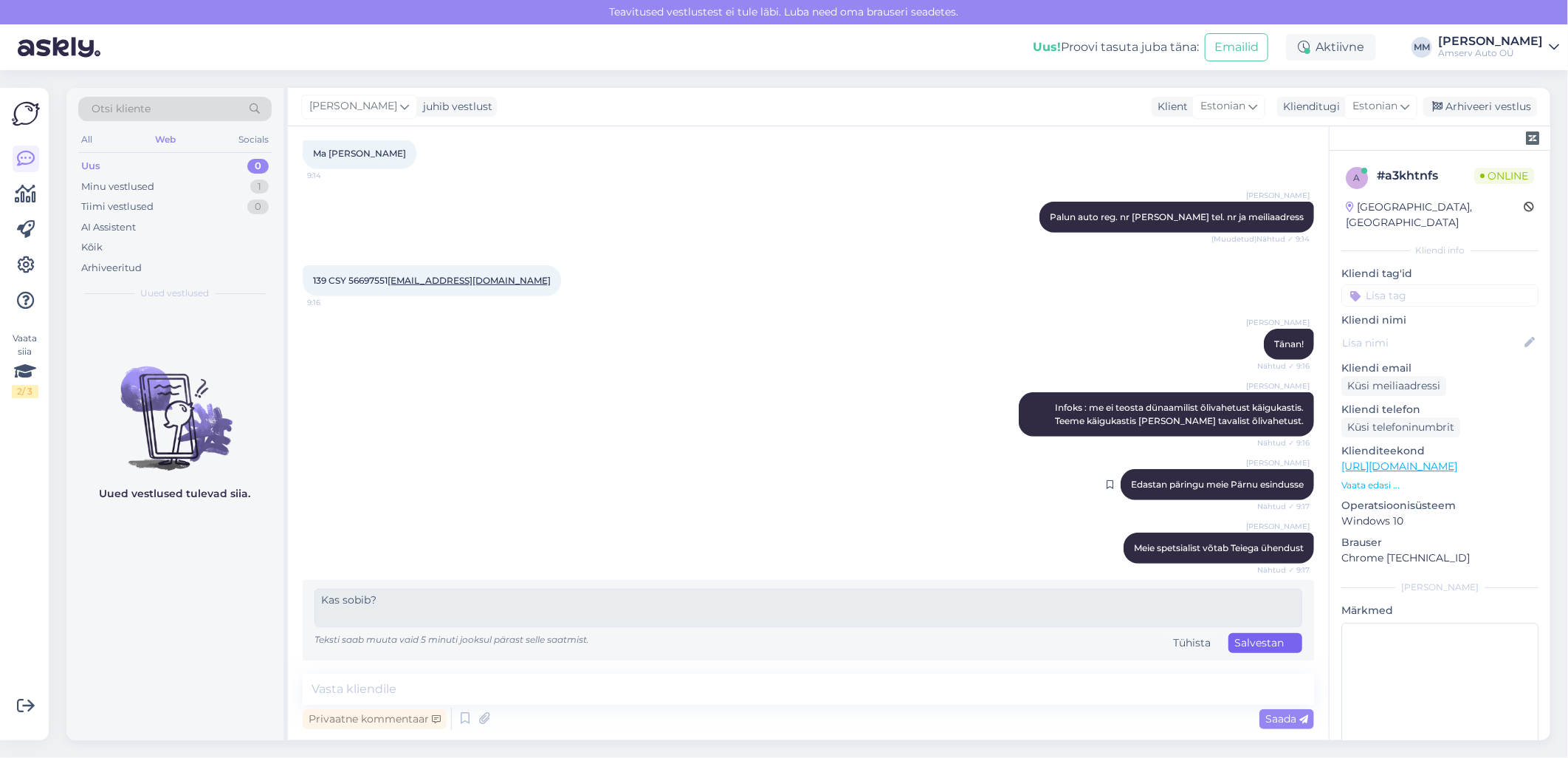
scroll to position [409, 0]
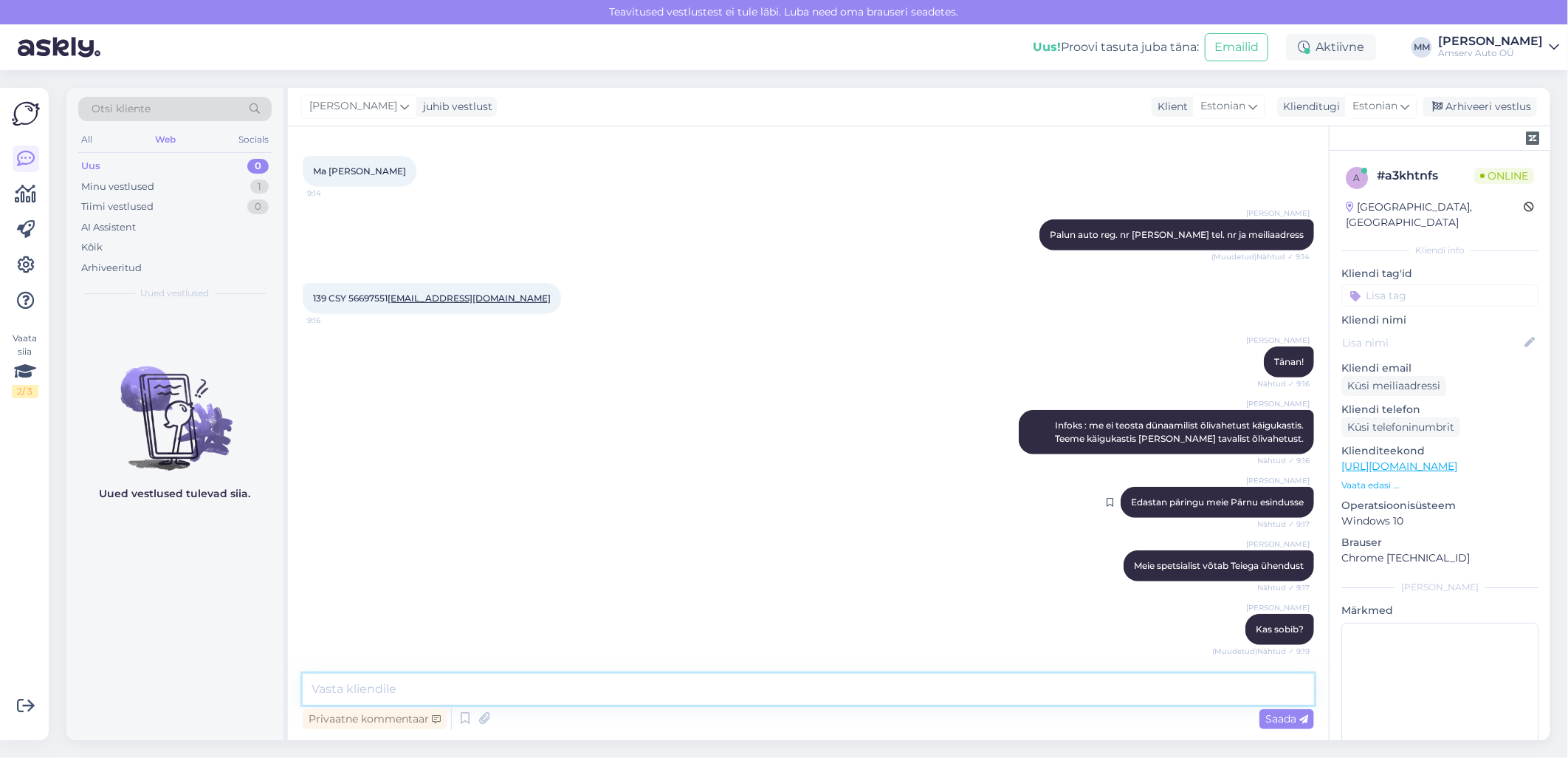
click at [858, 695] on textarea at bounding box center [809, 689] width 1012 height 31
type textarea "k"
type textarea "Kas ikka soovite pakkumist"
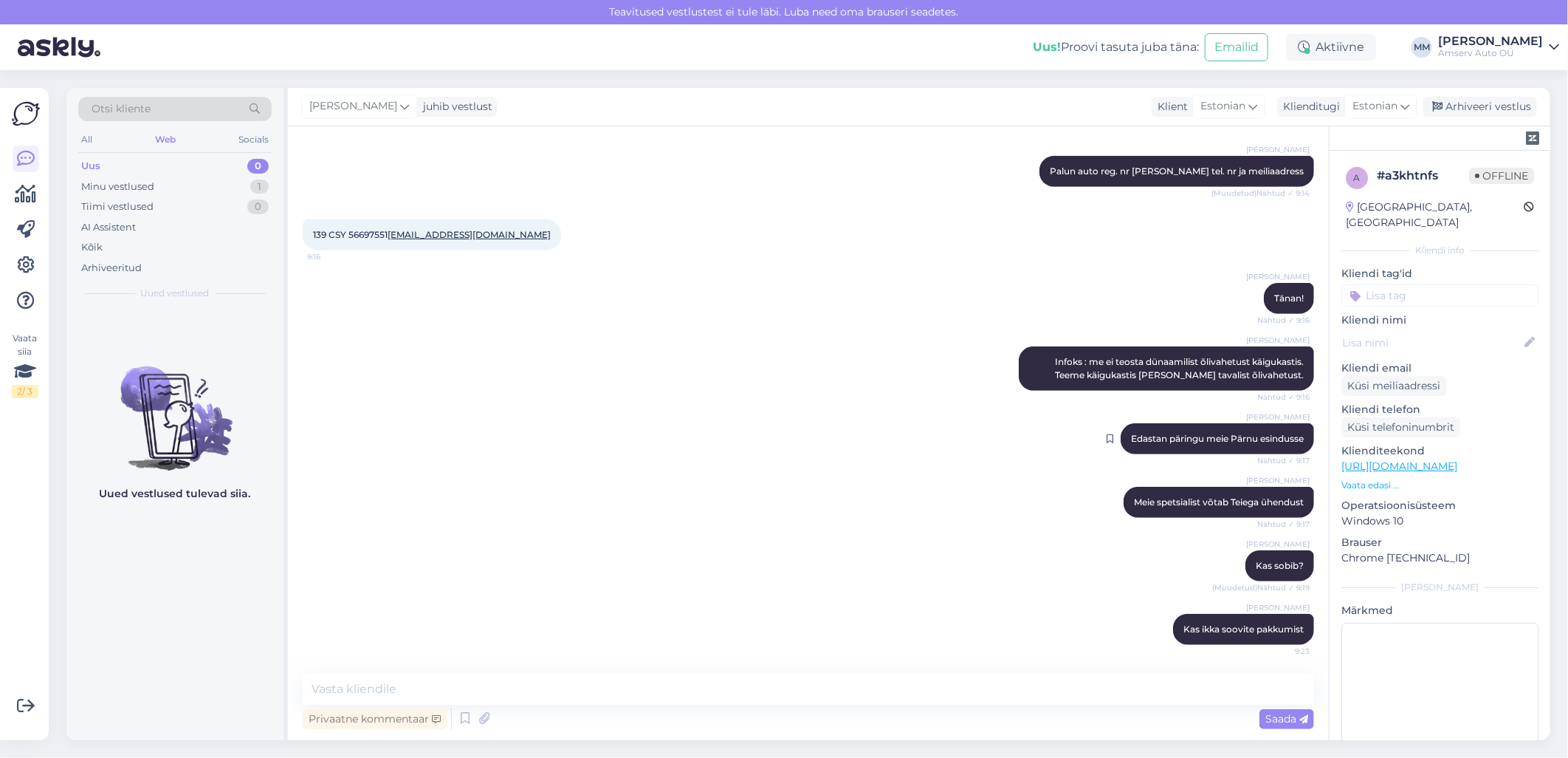
click at [1377, 284] on input at bounding box center [1439, 295] width 197 height 22
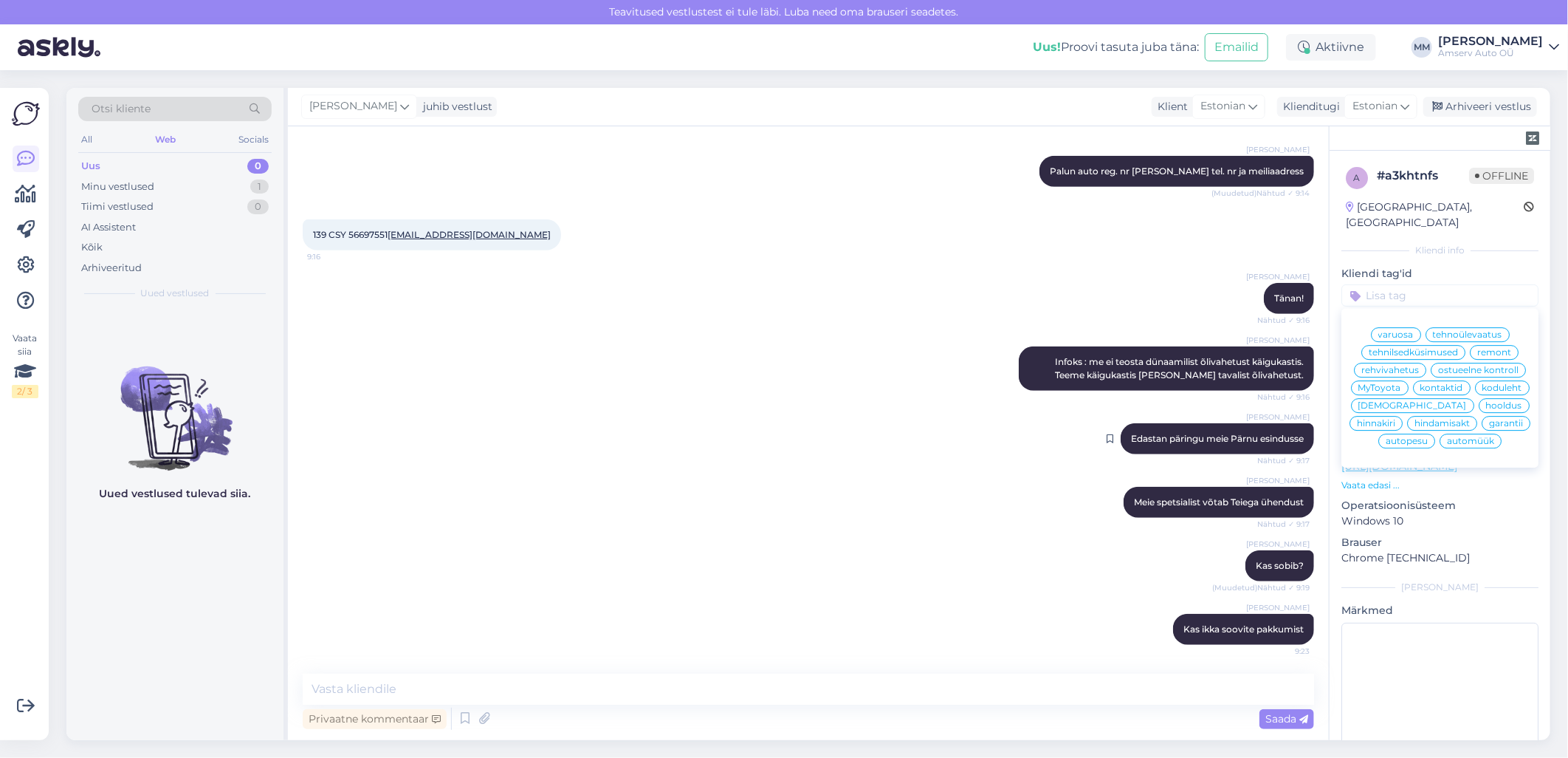
click at [1478, 347] on span "remont" at bounding box center [1495, 351] width 34 height 9
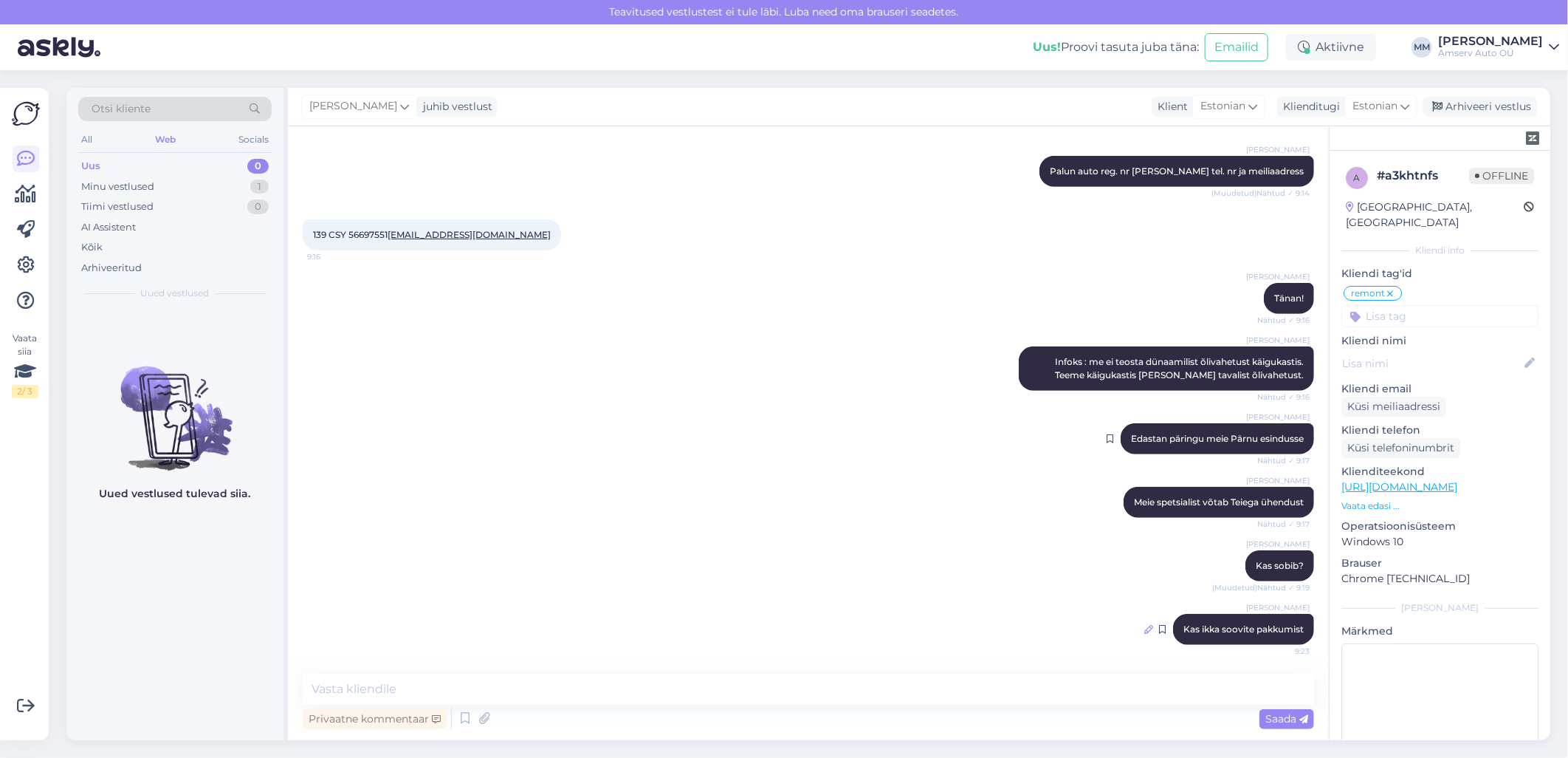
click at [1144, 630] on icon at bounding box center [1148, 629] width 9 height 9
drag, startPoint x: 401, startPoint y: 617, endPoint x: 358, endPoint y: 626, distance: 43.9
click at [358, 626] on textarea "Kas ikka soovite pakkumist" at bounding box center [809, 625] width 988 height 38
click at [426, 629] on textarea "Kas ikka soovite pakkumist" at bounding box center [809, 625] width 988 height 38
drag, startPoint x: 402, startPoint y: 619, endPoint x: 360, endPoint y: 618, distance: 42.0
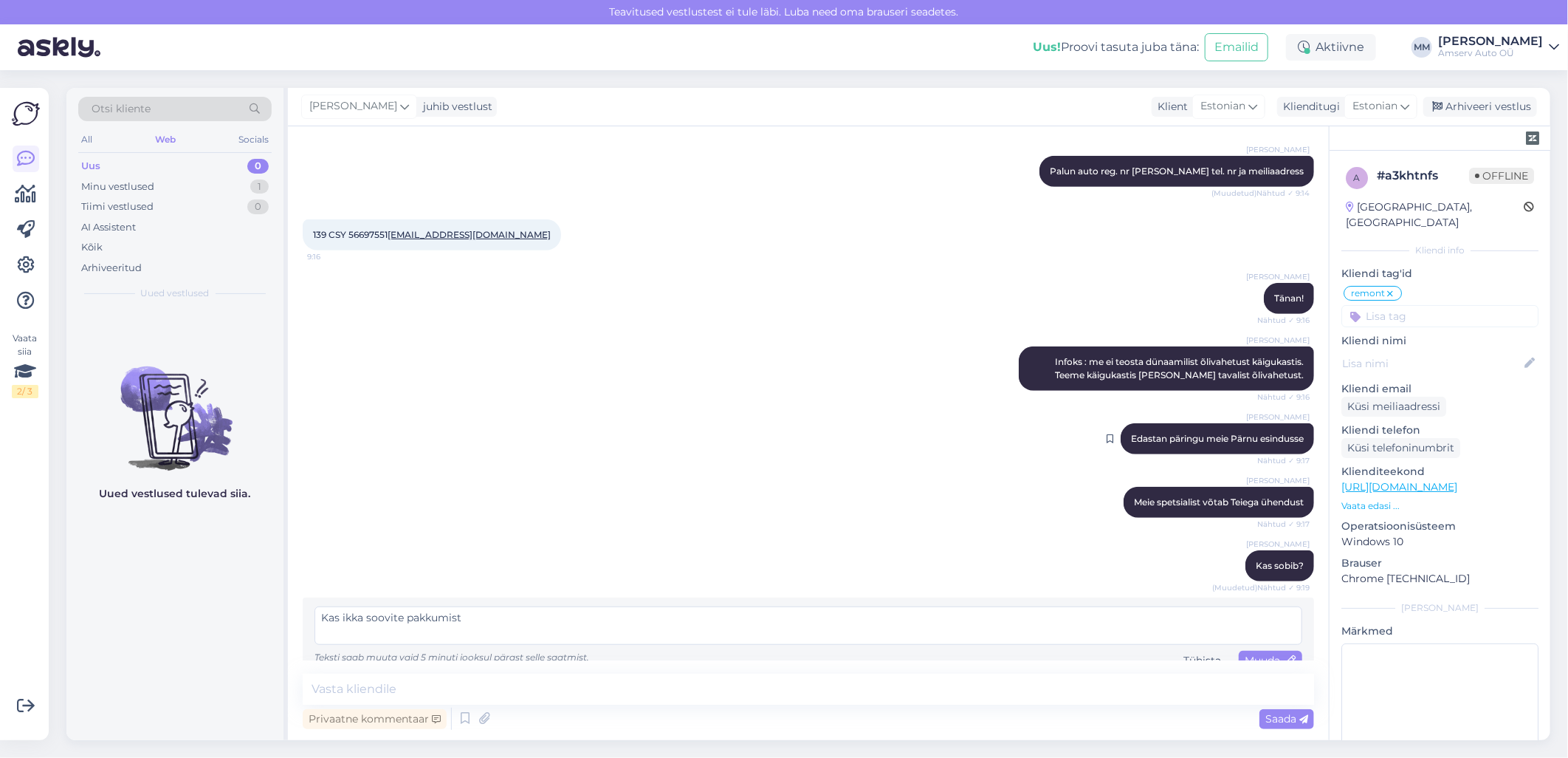
click at [360, 618] on textarea "Kas ikka soovite pakkumist" at bounding box center [809, 625] width 988 height 38
click at [414, 622] on textarea "Kas ikka soovite pakkumist" at bounding box center [809, 625] width 988 height 38
drag, startPoint x: 400, startPoint y: 621, endPoint x: 370, endPoint y: 614, distance: 30.8
click at [370, 614] on textarea "Kas ikka soovite pakkumist" at bounding box center [809, 625] width 988 height 38
drag, startPoint x: 340, startPoint y: 615, endPoint x: 403, endPoint y: 614, distance: 63.0
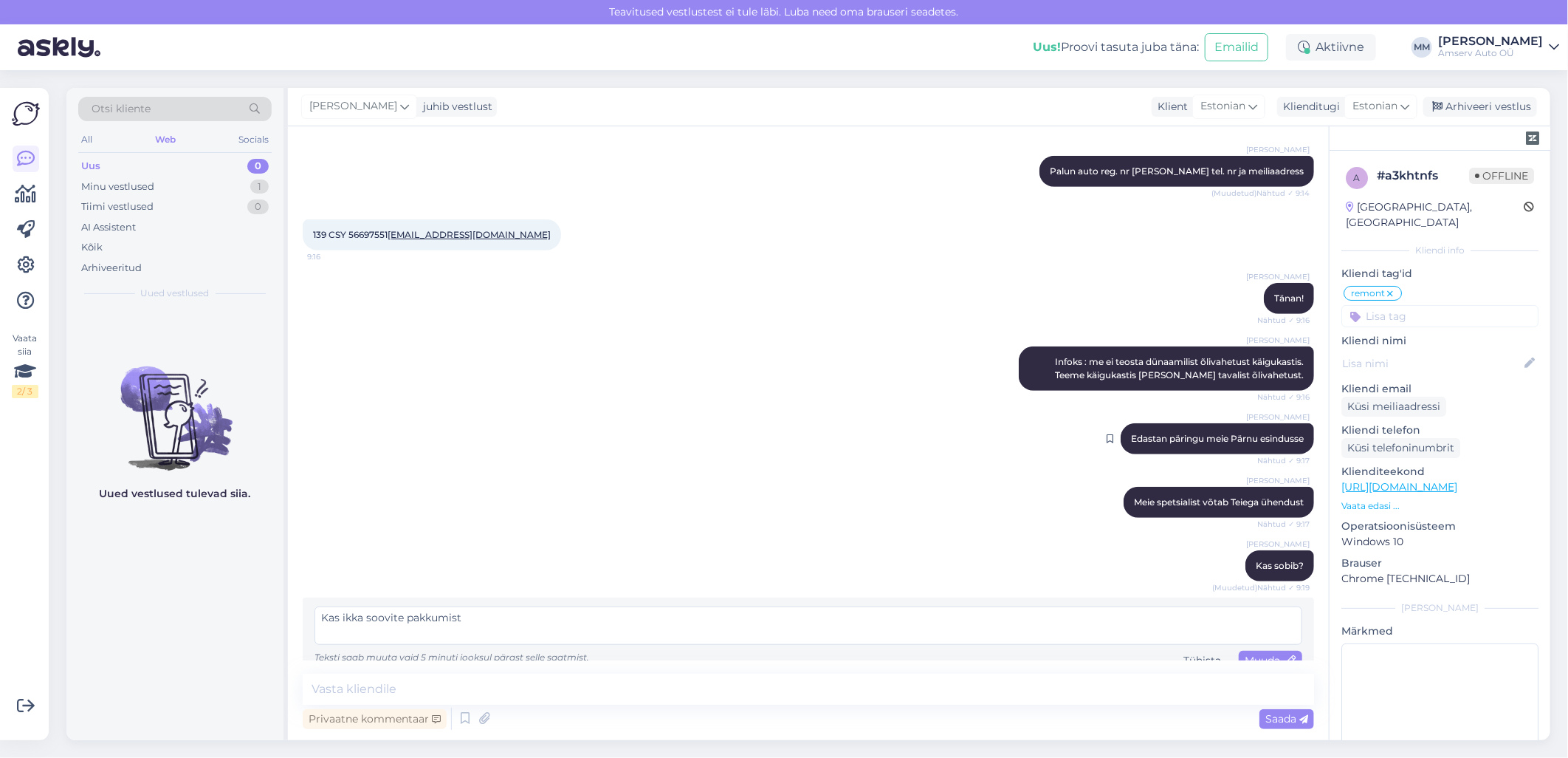
click at [403, 614] on textarea "Kas ikka soovite pakkumist" at bounding box center [809, 625] width 988 height 38
click at [460, 616] on textarea "Kas saadame pakkumist" at bounding box center [809, 625] width 988 height 38
type textarea "Kas saadame pakkumist?"
click at [1246, 652] on div "Muuda" at bounding box center [1271, 661] width 64 height 20
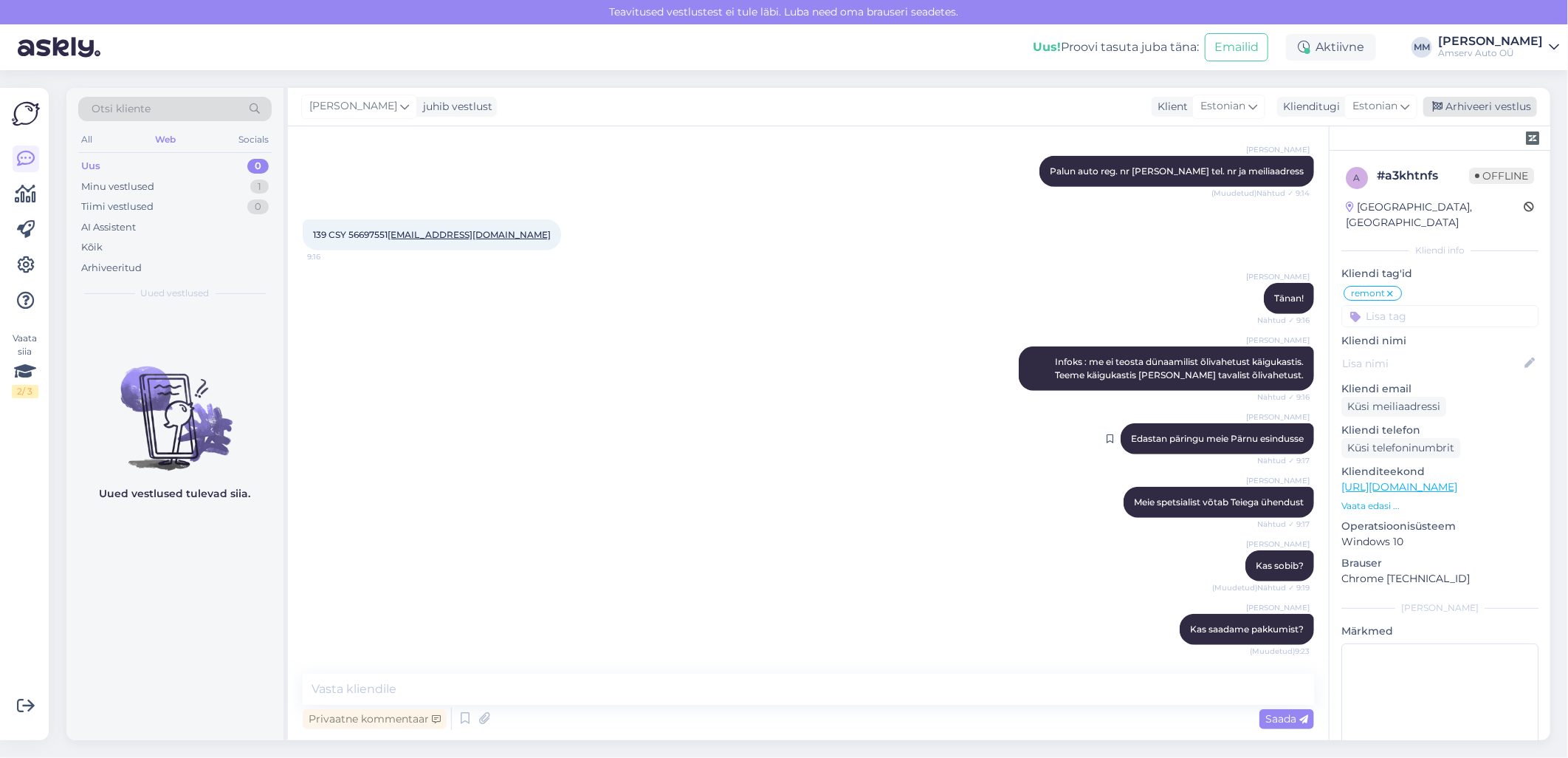
click at [1494, 108] on div "Arhiveeri vestlus" at bounding box center [1481, 107] width 114 height 20
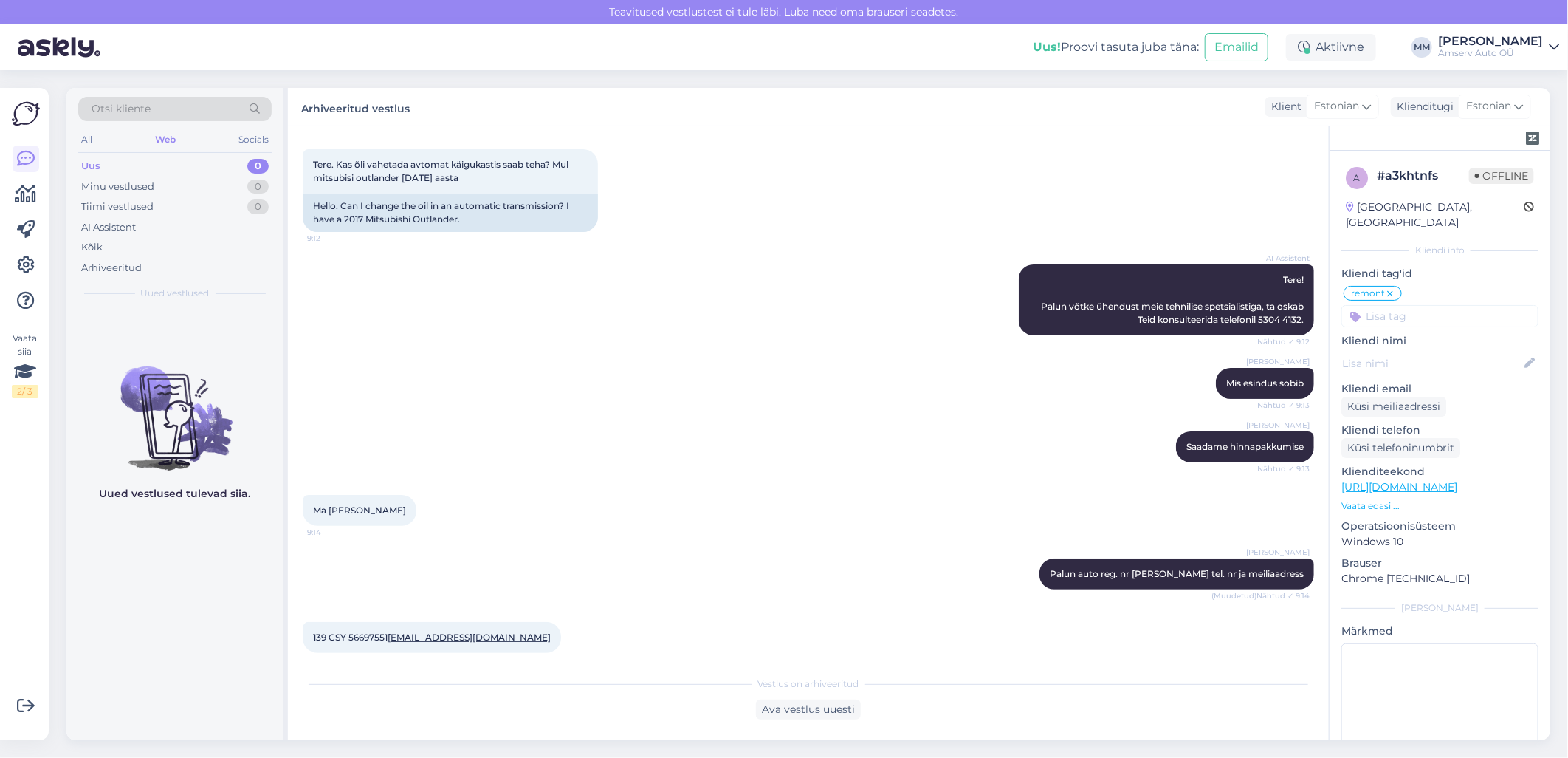
scroll to position [0, 0]
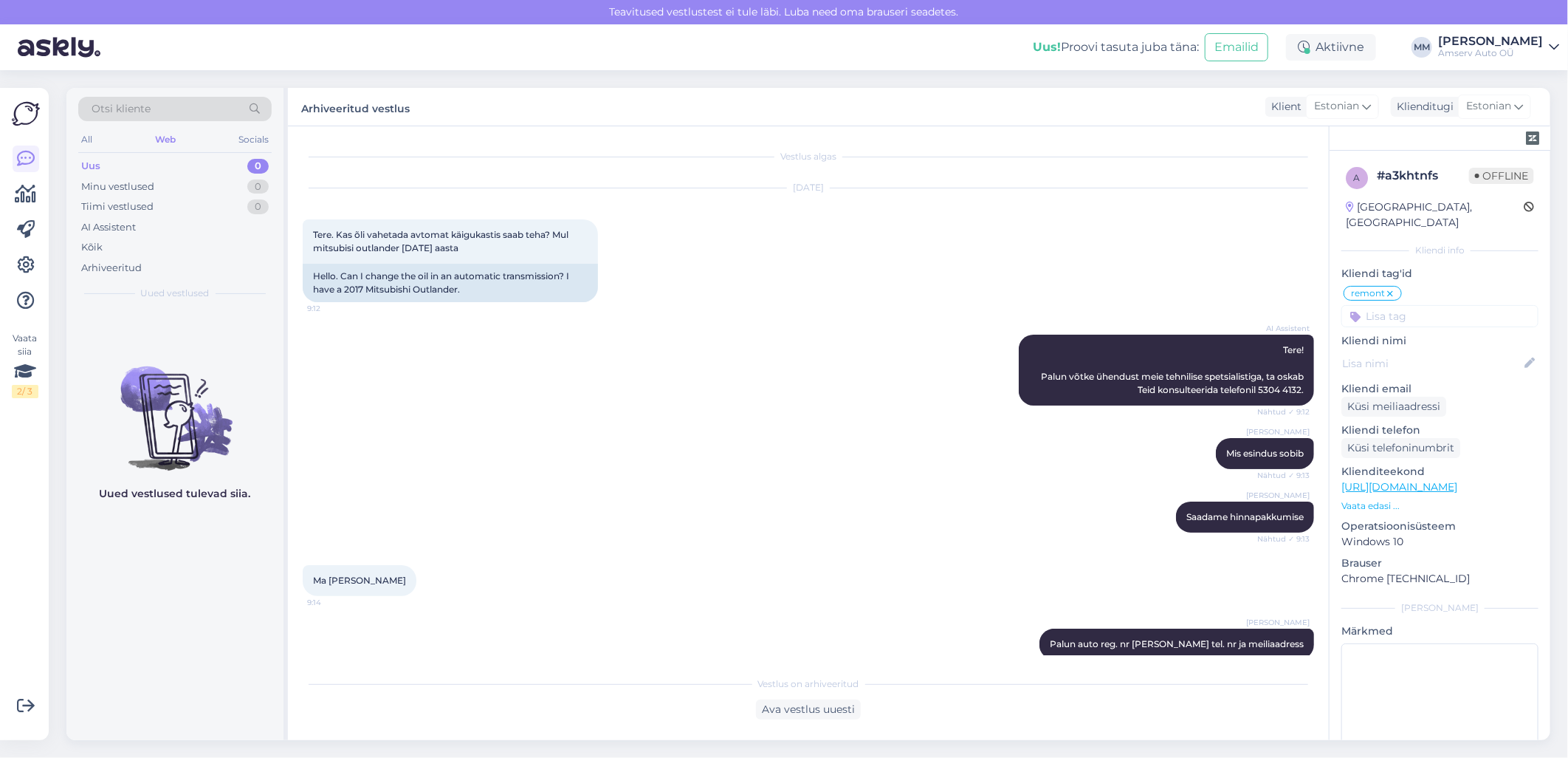
click at [161, 135] on div "Web" at bounding box center [165, 139] width 26 height 19
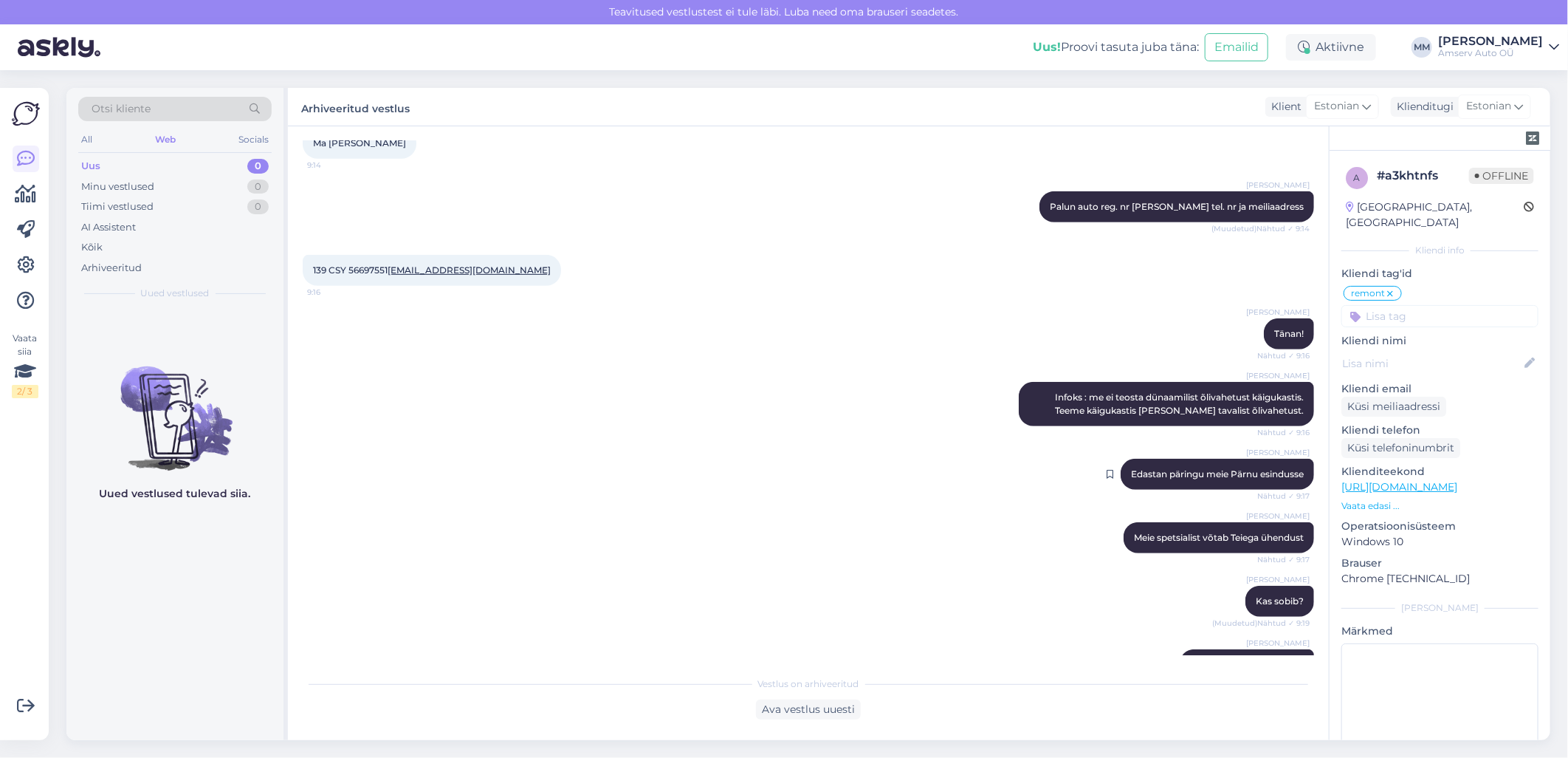
scroll to position [477, 0]
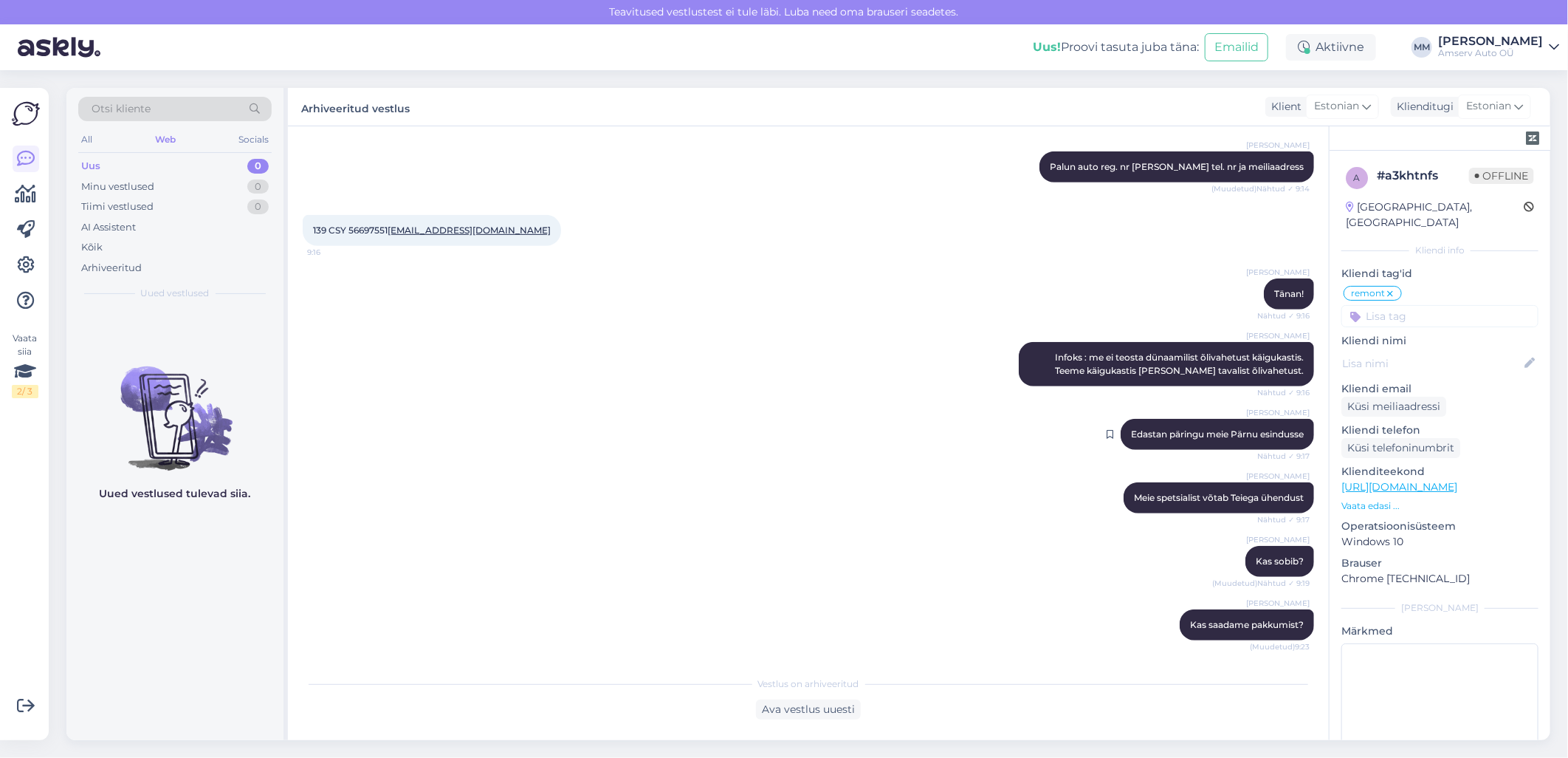
click at [167, 139] on div "Web" at bounding box center [165, 139] width 26 height 19
